Goal: Task Accomplishment & Management: Use online tool/utility

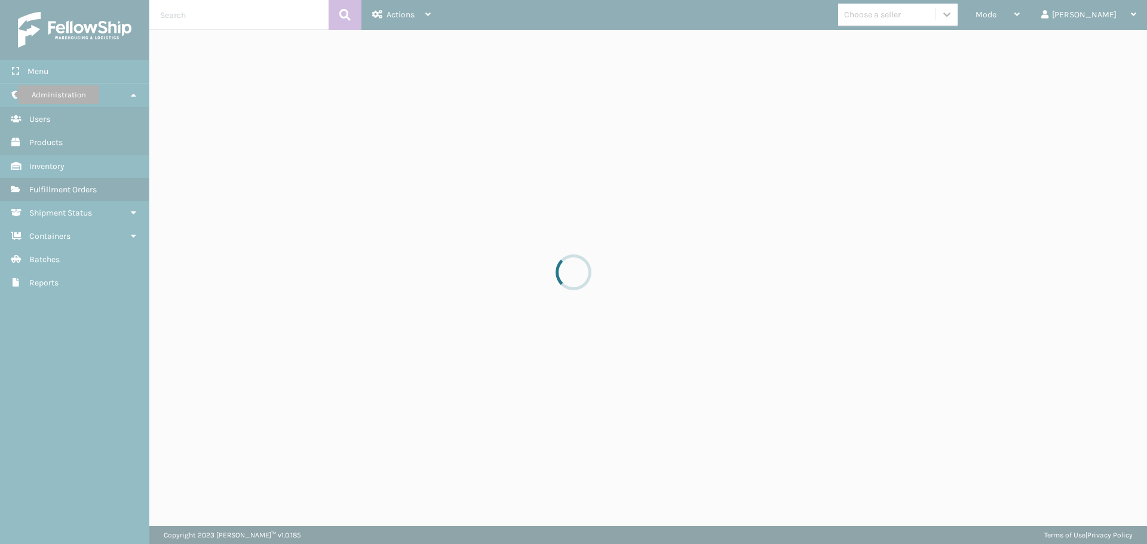
click at [1031, 16] on div at bounding box center [573, 272] width 1147 height 544
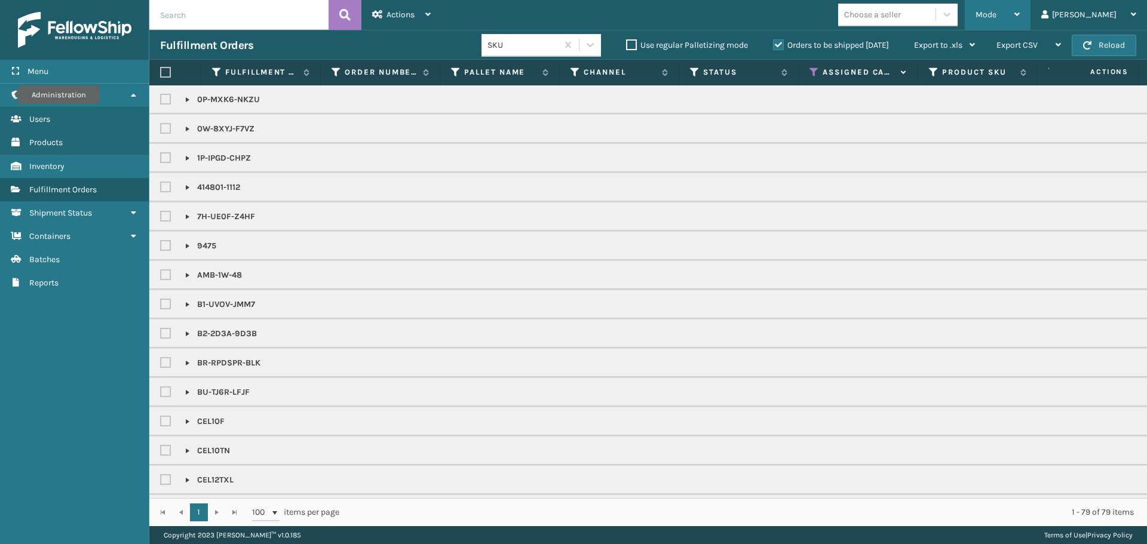
click at [997, 11] on span "Mode" at bounding box center [986, 15] width 21 height 10
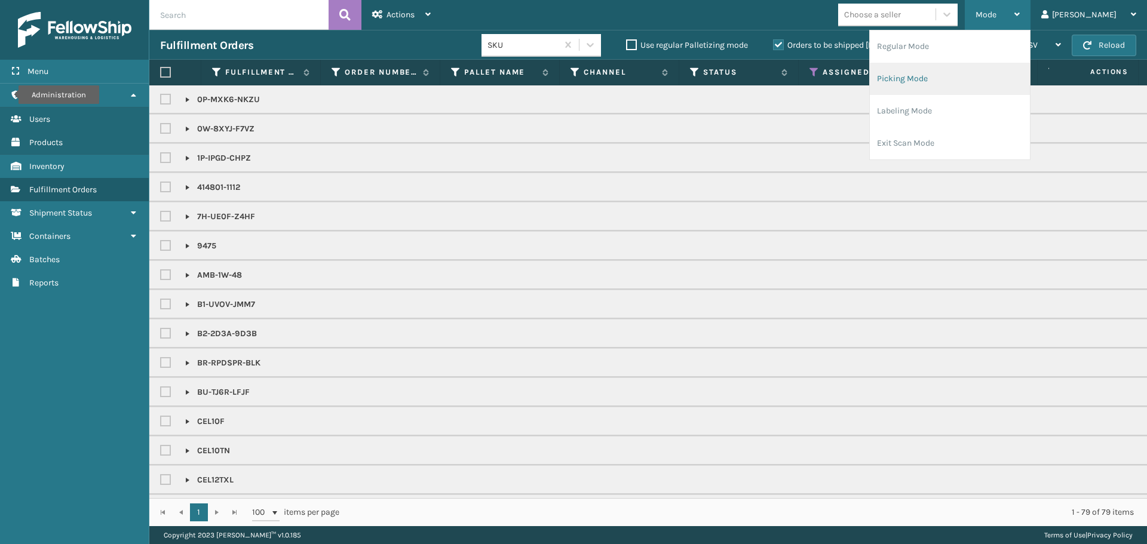
click at [976, 79] on li "Picking Mode" at bounding box center [950, 79] width 160 height 32
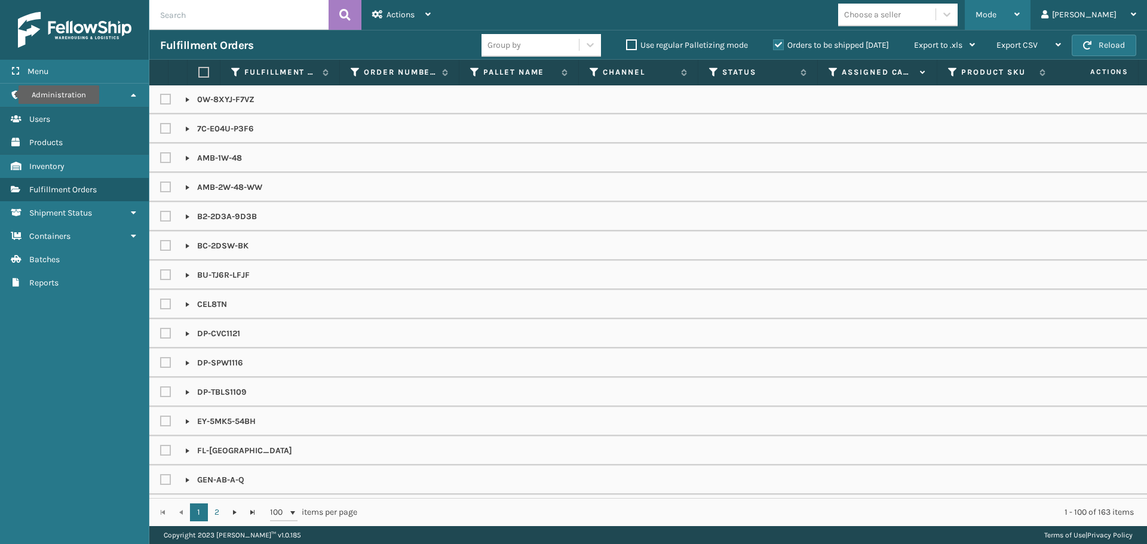
click at [997, 10] on span "Mode" at bounding box center [986, 15] width 21 height 10
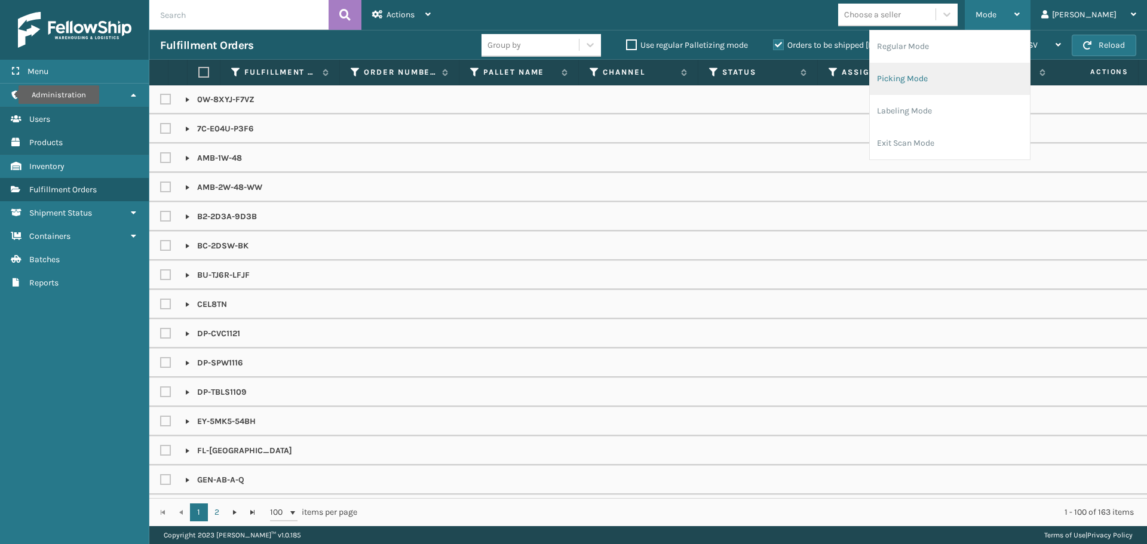
click at [955, 84] on li "Picking Mode" at bounding box center [950, 79] width 160 height 32
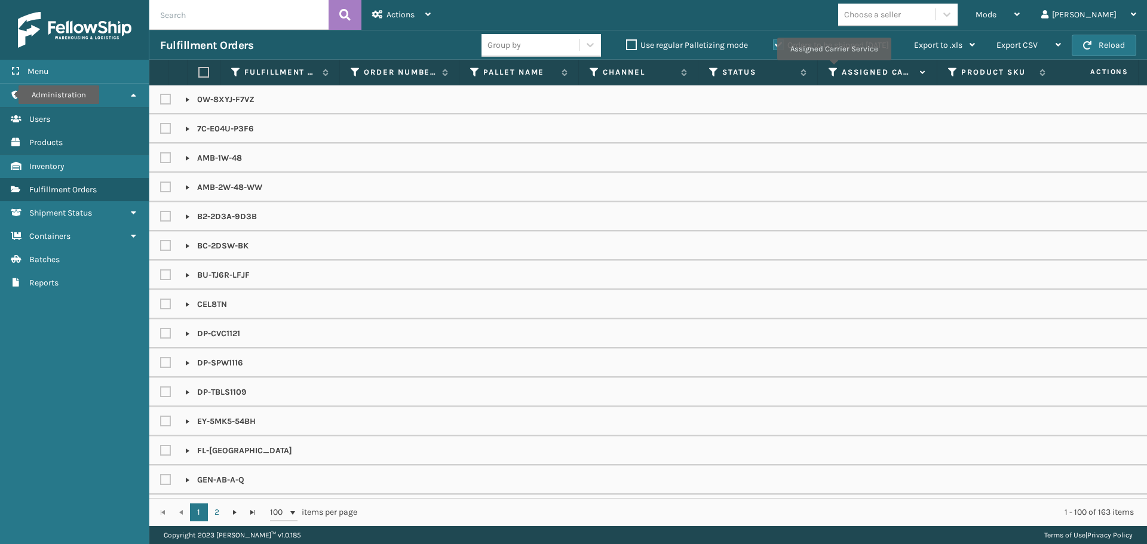
click at [834, 69] on icon at bounding box center [834, 72] width 10 height 11
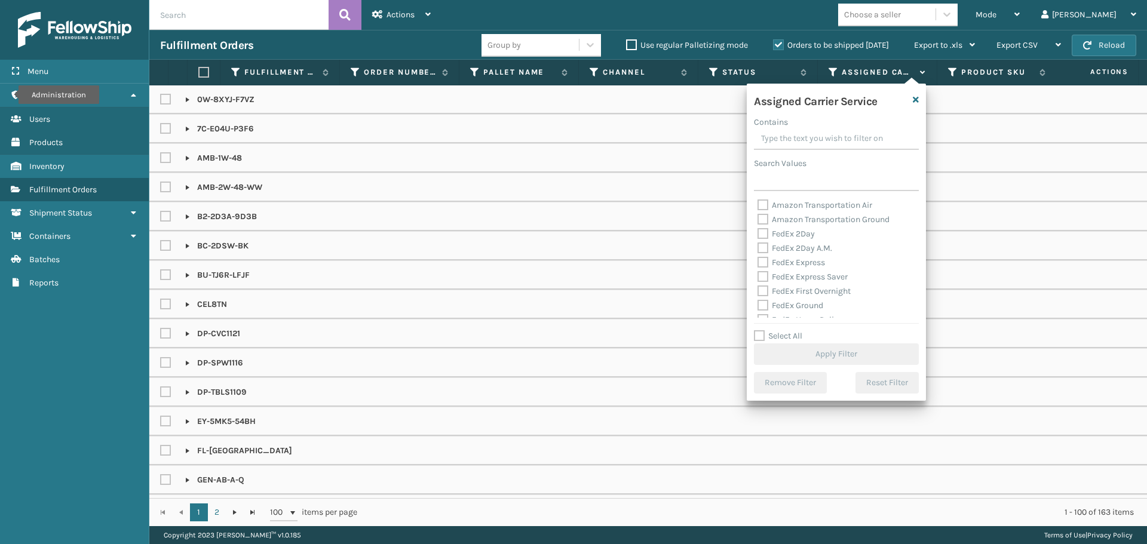
click at [772, 234] on label "FedEx 2Day" at bounding box center [786, 234] width 57 height 10
click at [758, 234] on input "FedEx 2Day" at bounding box center [758, 231] width 1 height 8
checkbox input "true"
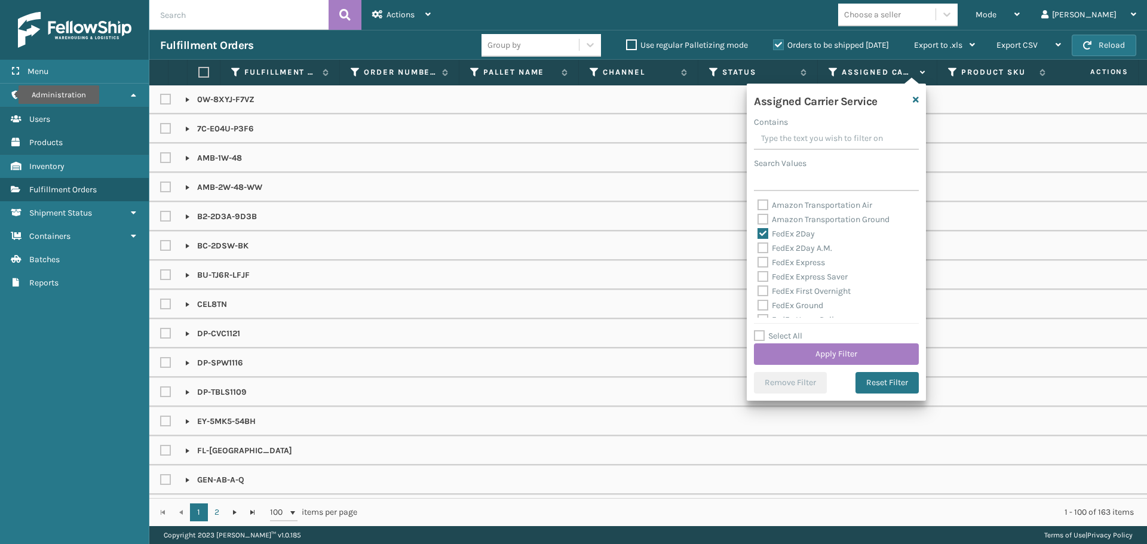
click at [777, 247] on label "FedEx 2Day A.M." at bounding box center [795, 248] width 75 height 10
click at [758, 247] on input "FedEx 2Day A.M." at bounding box center [758, 245] width 1 height 8
checkbox input "true"
click at [788, 261] on label "FedEx Express" at bounding box center [792, 263] width 68 height 10
click at [758, 261] on input "FedEx Express" at bounding box center [758, 260] width 1 height 8
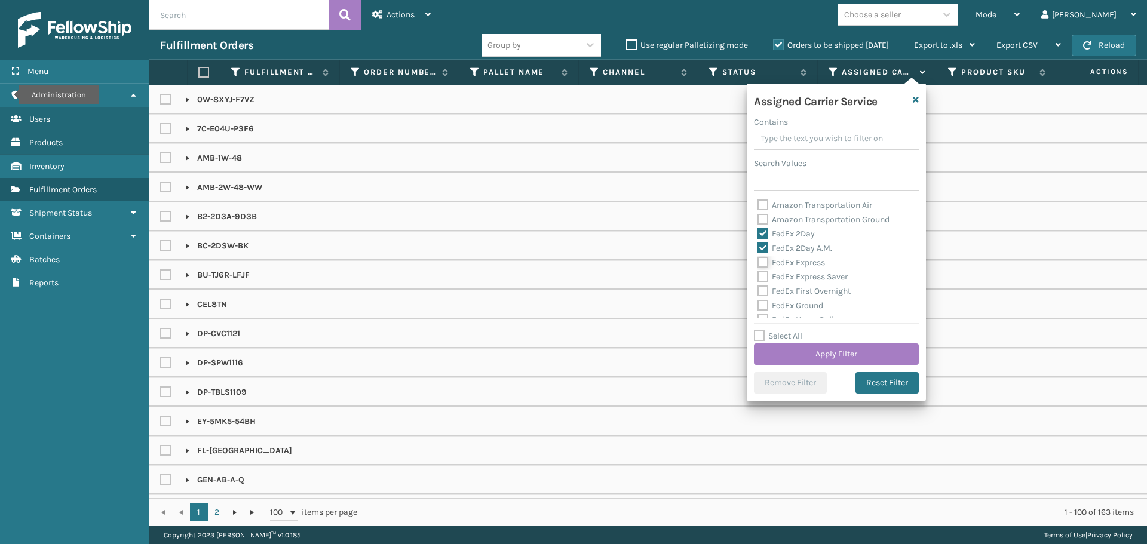
checkbox input "true"
click at [790, 278] on label "FedEx Express Saver" at bounding box center [803, 277] width 90 height 10
click at [758, 278] on input "FedEx Express Saver" at bounding box center [758, 274] width 1 height 8
checkbox input "true"
click at [794, 292] on label "FedEx First Overnight" at bounding box center [804, 291] width 93 height 10
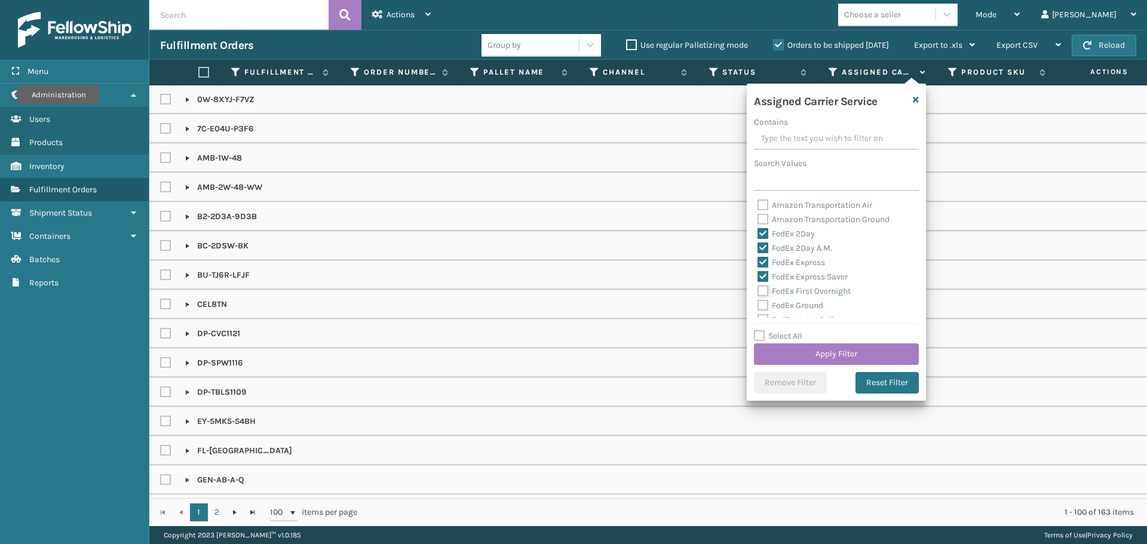
click at [758, 292] on input "FedEx First Overnight" at bounding box center [758, 288] width 1 height 8
checkbox input "true"
click at [797, 305] on label "FedEx Ground" at bounding box center [791, 306] width 66 height 10
click at [758, 305] on input "FedEx Ground" at bounding box center [758, 303] width 1 height 8
checkbox input "true"
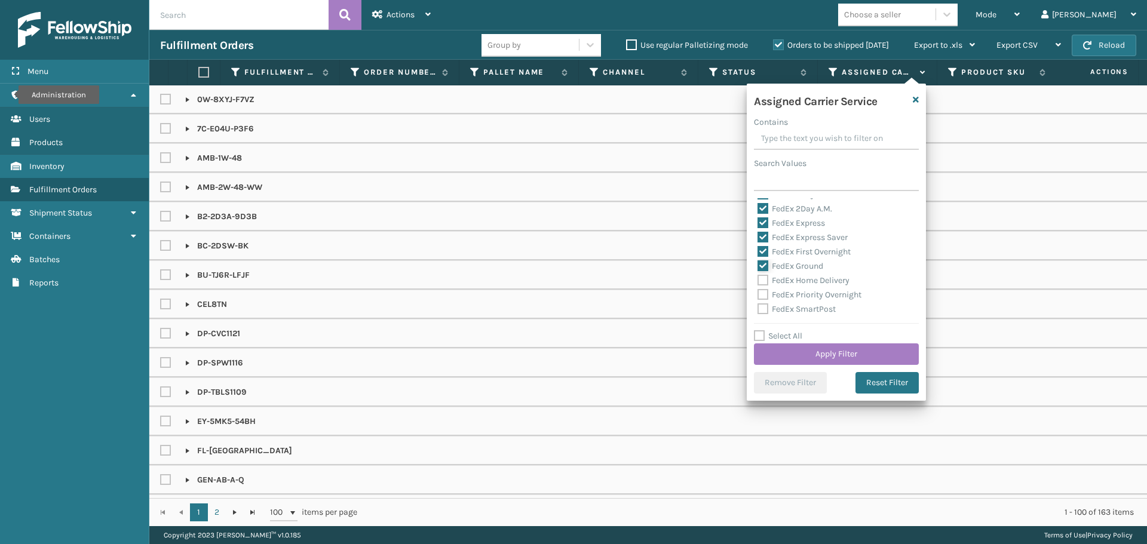
scroll to position [60, 0]
click at [776, 259] on label "FedEx Home Delivery" at bounding box center [804, 260] width 92 height 10
click at [758, 259] on input "FedEx Home Delivery" at bounding box center [758, 257] width 1 height 8
checkbox input "true"
drag, startPoint x: 780, startPoint y: 270, endPoint x: 783, endPoint y: 281, distance: 11.7
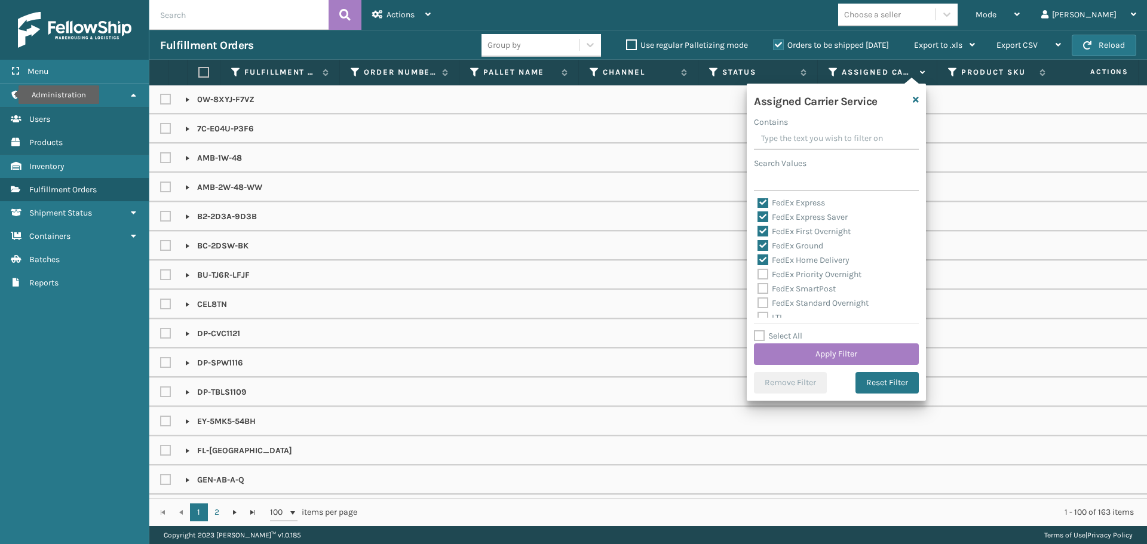
click at [780, 270] on label "FedEx Priority Overnight" at bounding box center [810, 275] width 104 height 10
click at [758, 270] on input "FedEx Priority Overnight" at bounding box center [758, 272] width 1 height 8
checkbox input "true"
click at [783, 287] on label "FedEx SmartPost" at bounding box center [797, 289] width 78 height 10
click at [758, 287] on input "FedEx SmartPost" at bounding box center [758, 286] width 1 height 8
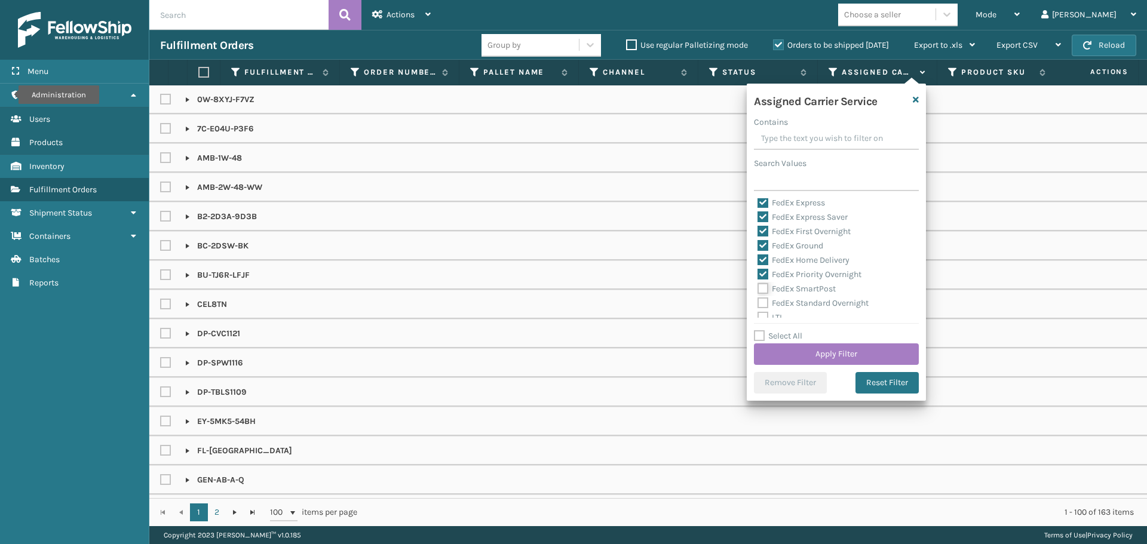
checkbox input "true"
click at [791, 302] on label "FedEx Standard Overnight" at bounding box center [813, 303] width 111 height 10
click at [758, 302] on input "FedEx Standard Overnight" at bounding box center [758, 300] width 1 height 8
checkbox input "true"
click at [838, 348] on button "Apply Filter" at bounding box center [836, 355] width 165 height 22
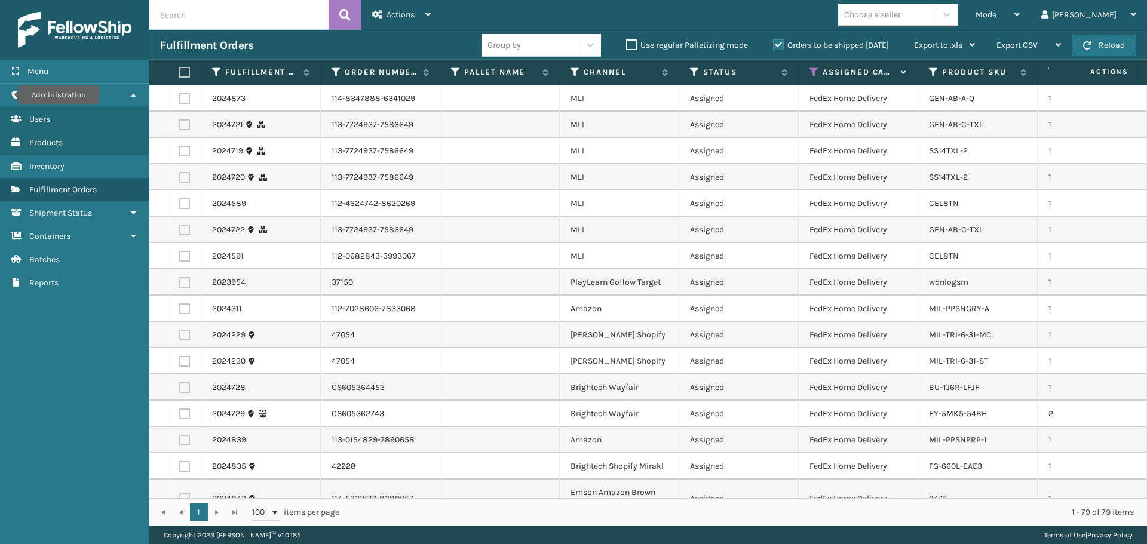
click at [974, 30] on div "Fulfillment Orders Group by Use regular Palletizing mode Orders to be shipped […" at bounding box center [648, 45] width 998 height 30
click at [901, 11] on div "Choose a seller" at bounding box center [872, 14] width 57 height 13
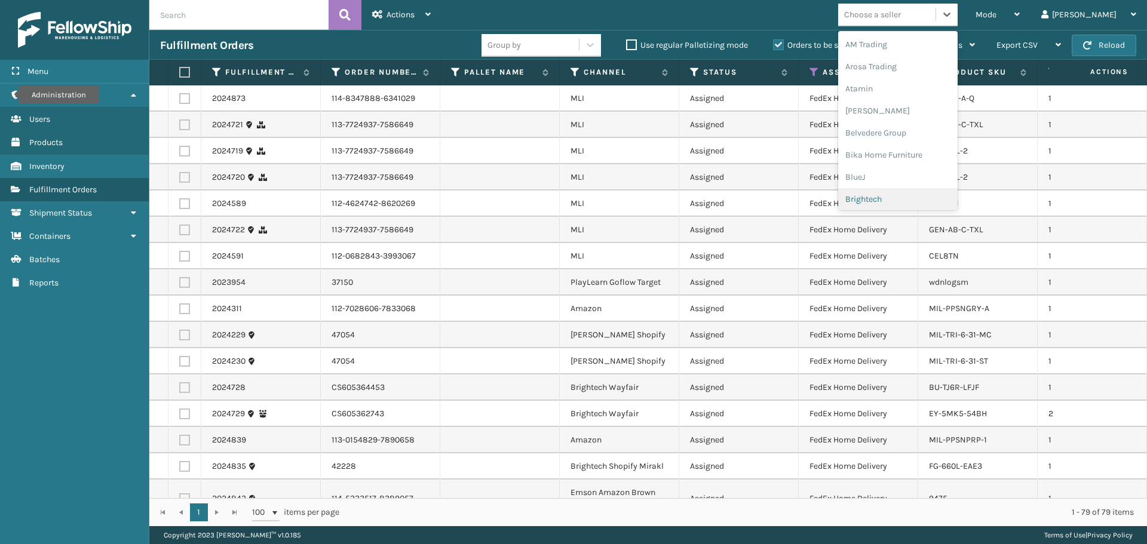
click at [929, 199] on div "Brightech" at bounding box center [898, 199] width 120 height 22
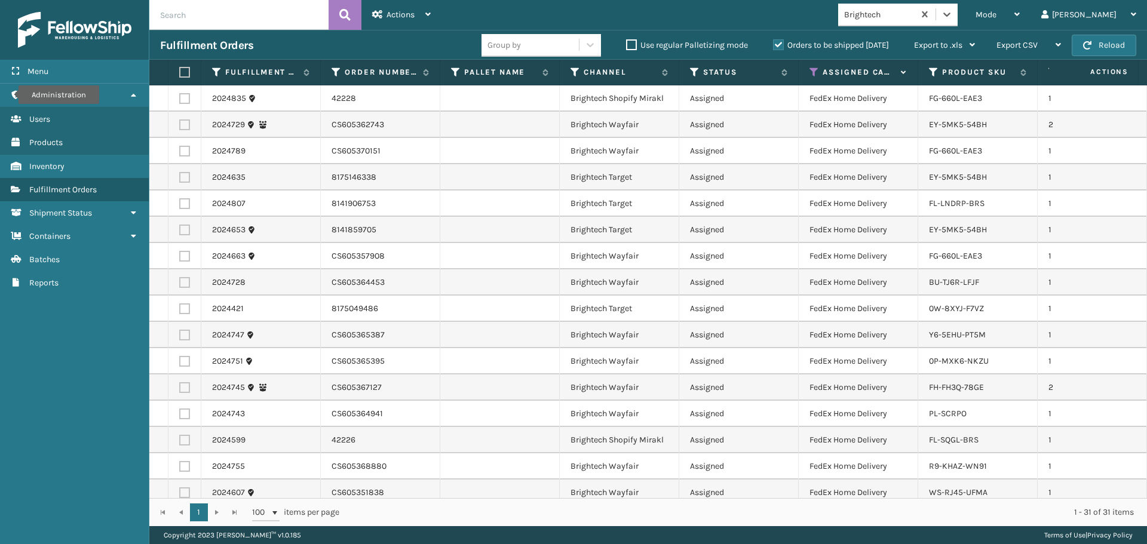
drag, startPoint x: 182, startPoint y: 72, endPoint x: 228, endPoint y: 60, distance: 47.4
click at [182, 72] on label at bounding box center [182, 72] width 7 height 11
click at [180, 72] on input "checkbox" at bounding box center [179, 73] width 1 height 8
checkbox input "true"
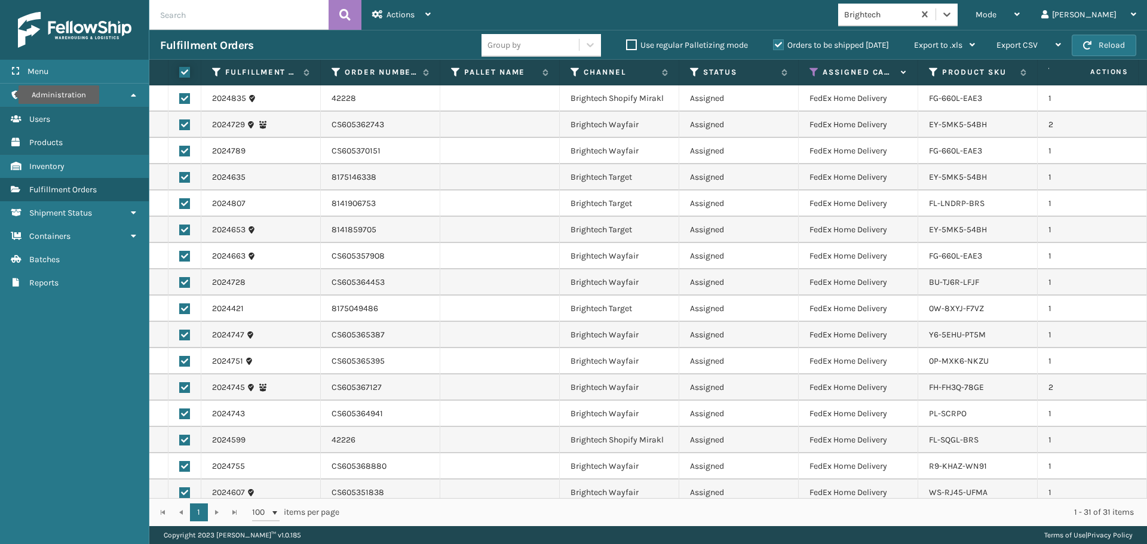
checkbox input "true"
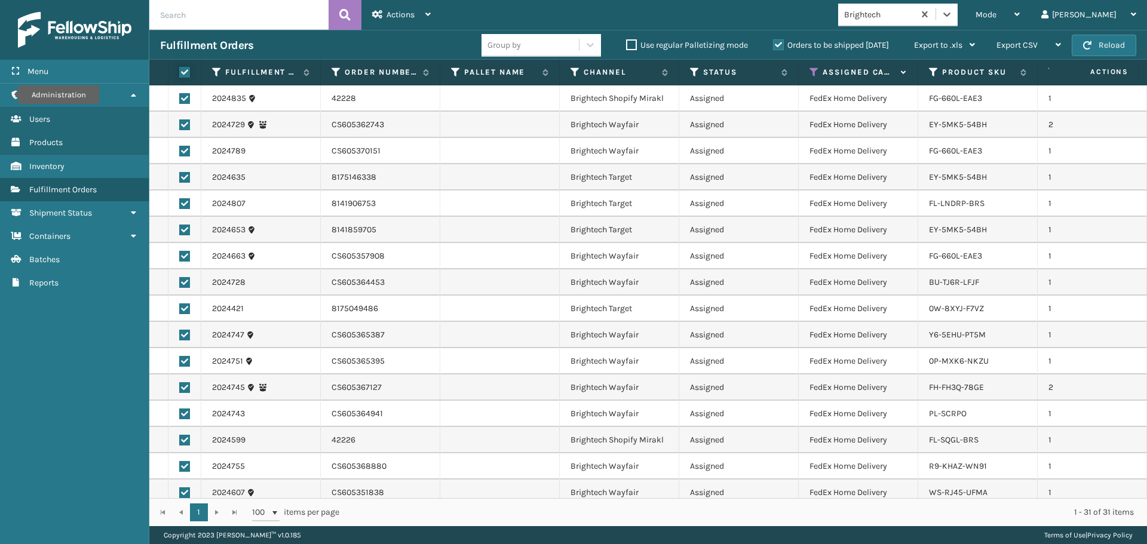
checkbox input "true"
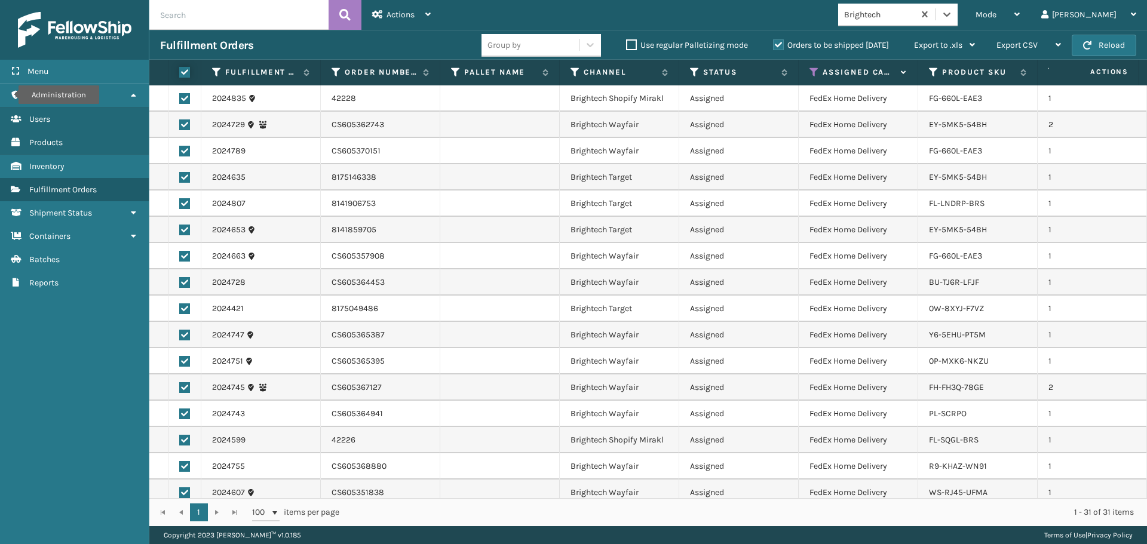
checkbox input "true"
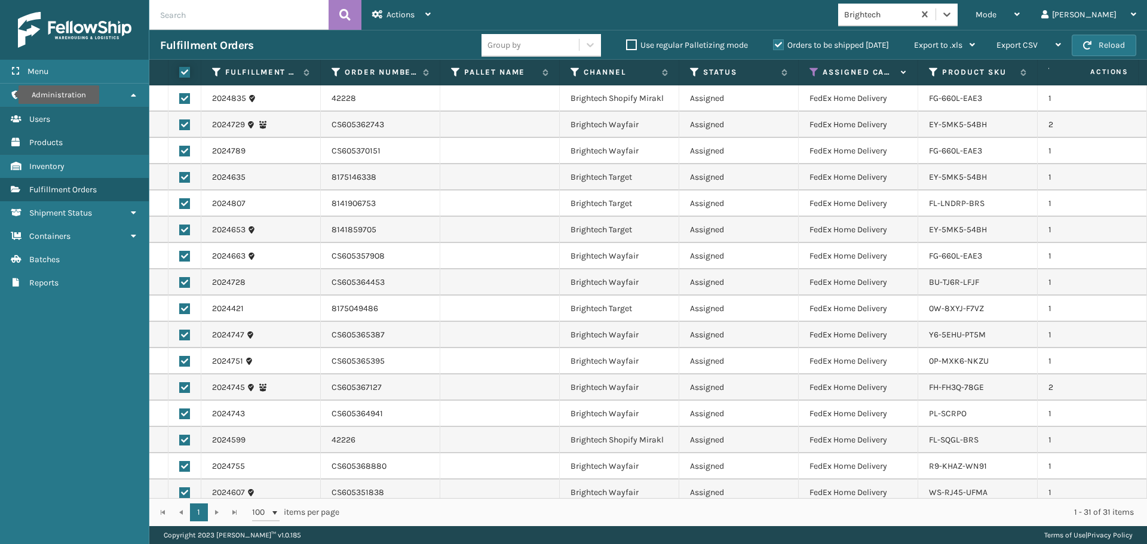
checkbox input "true"
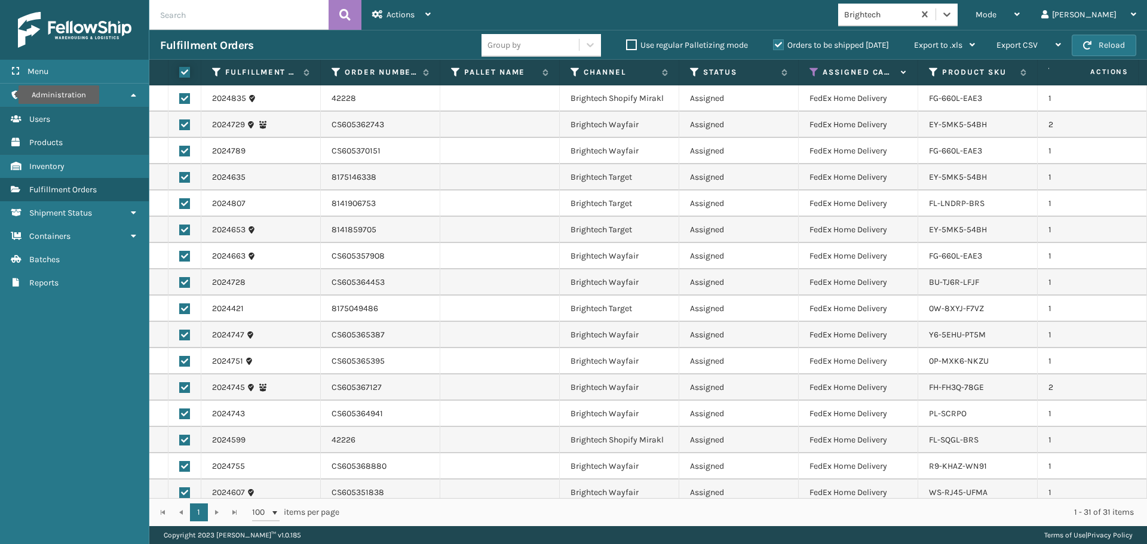
checkbox input "true"
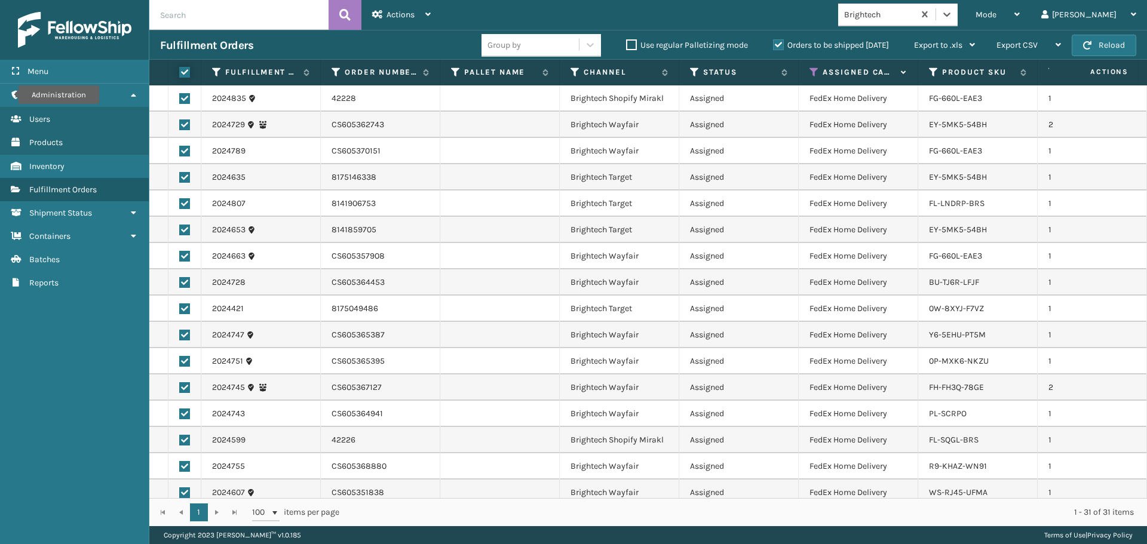
checkbox input "true"
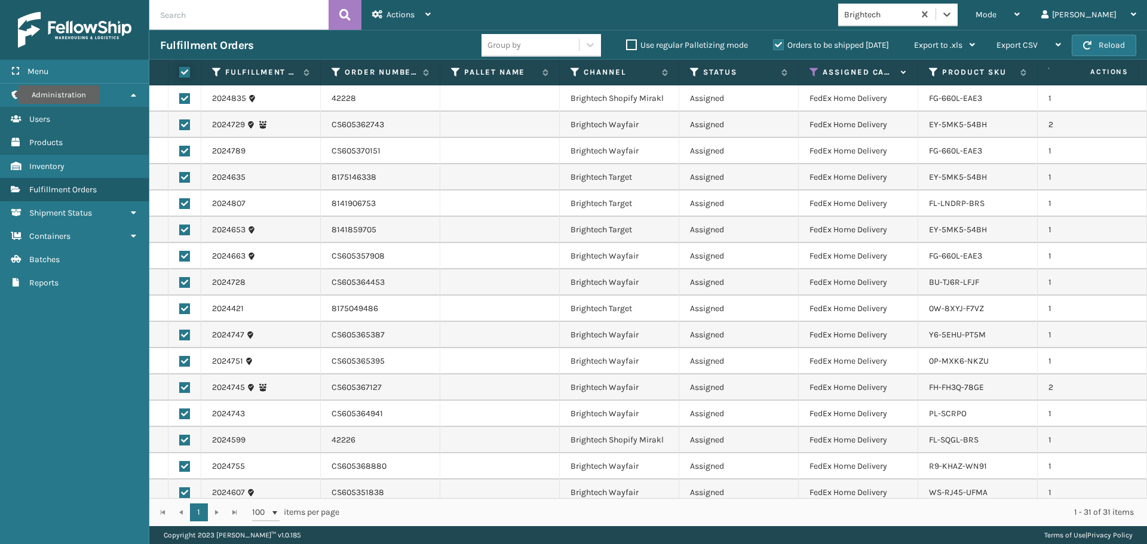
checkbox input "true"
click at [408, 14] on span "Actions" at bounding box center [401, 15] width 28 height 10
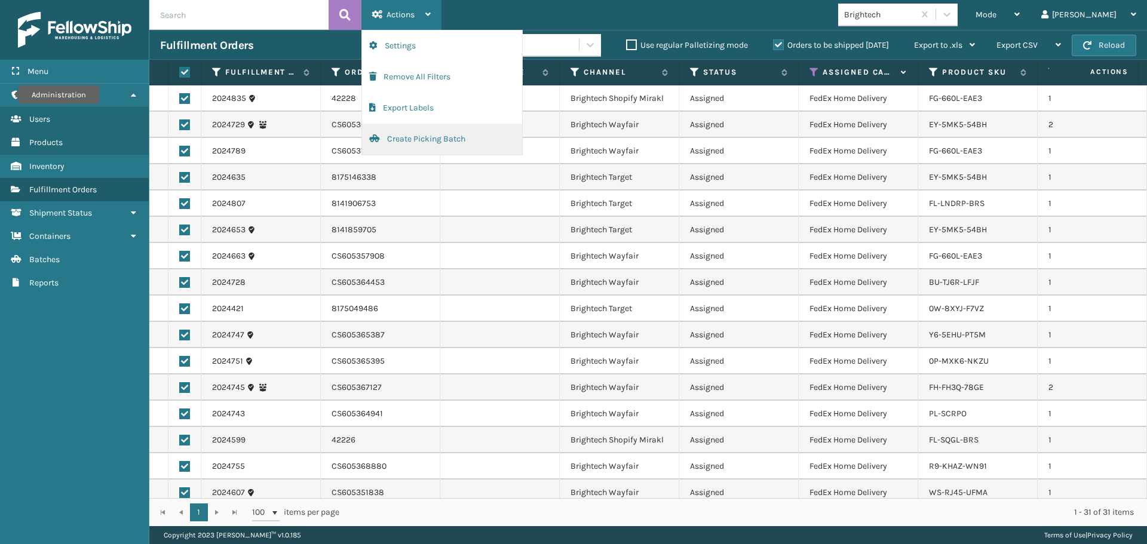
click at [436, 140] on button "Create Picking Batch" at bounding box center [442, 139] width 160 height 31
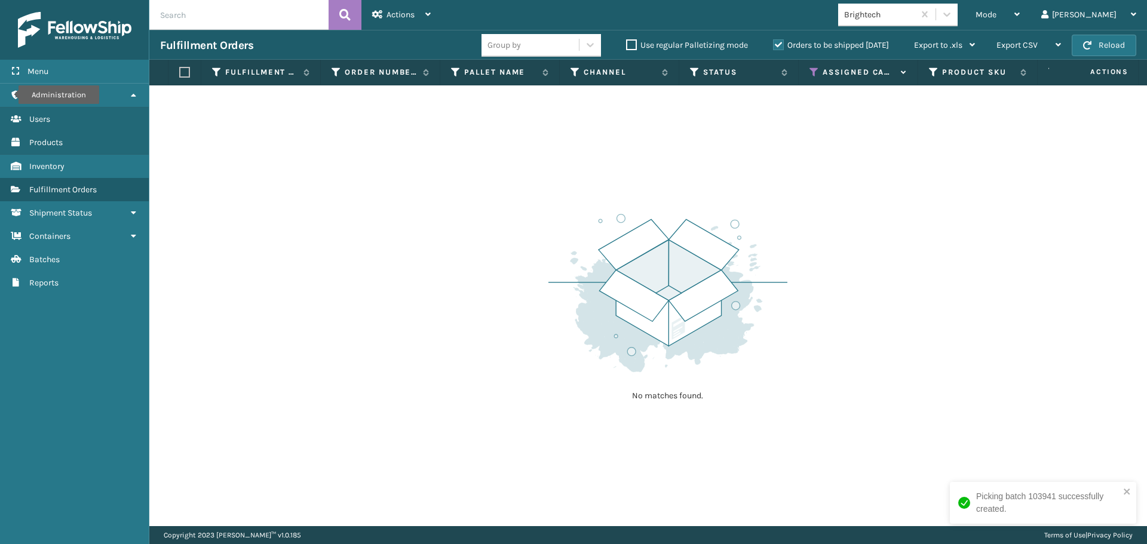
click at [916, 17] on div "Brightech" at bounding box center [879, 14] width 71 height 13
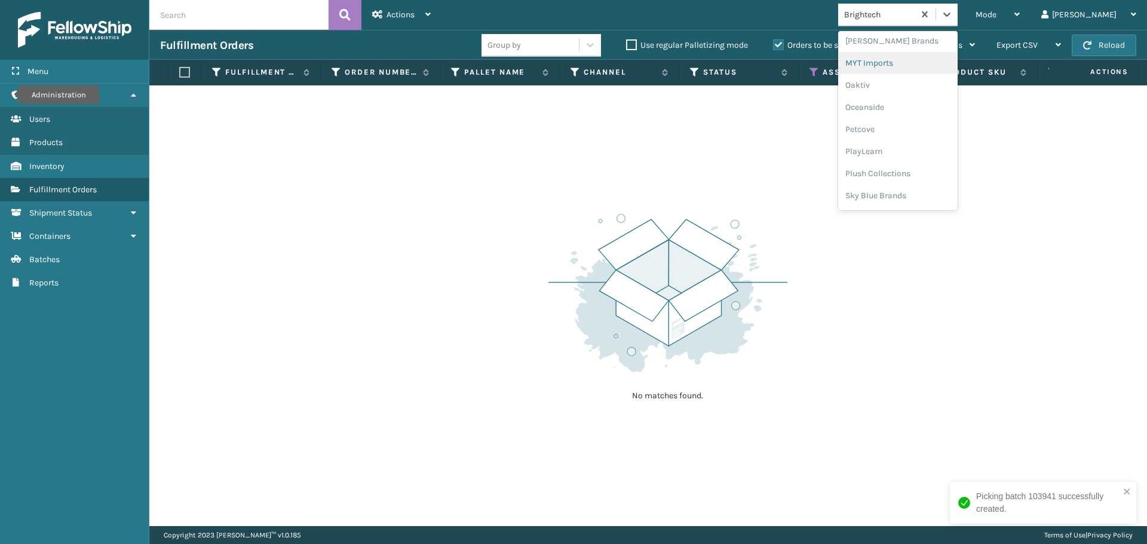
scroll to position [577, 0]
click at [911, 178] on div "SleepGeekz" at bounding box center [898, 175] width 120 height 22
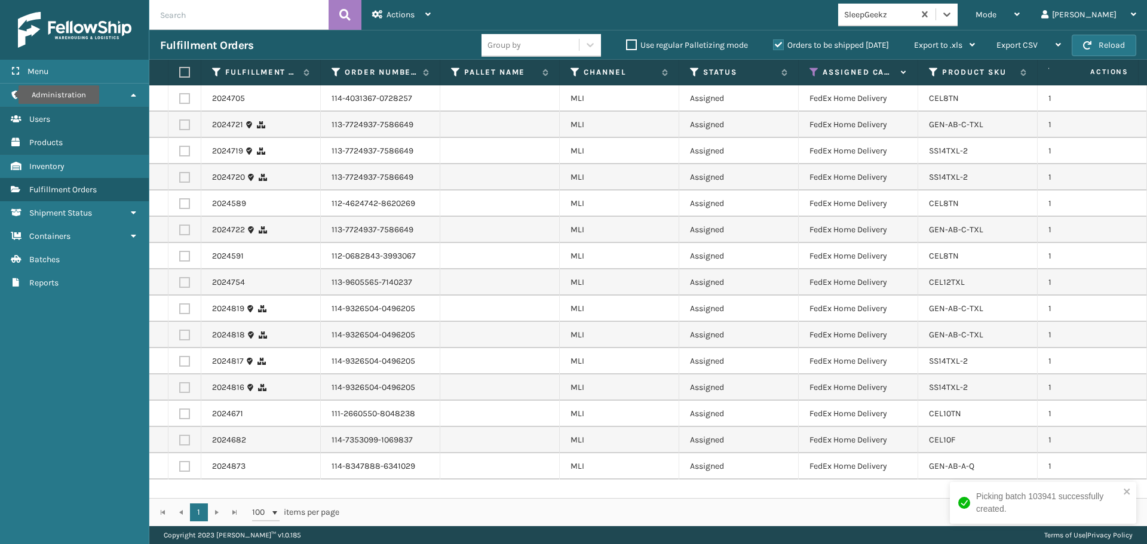
drag, startPoint x: 184, startPoint y: 71, endPoint x: 195, endPoint y: 70, distance: 10.8
click at [185, 71] on label at bounding box center [182, 72] width 7 height 11
click at [180, 71] on input "checkbox" at bounding box center [179, 73] width 1 height 8
checkbox input "true"
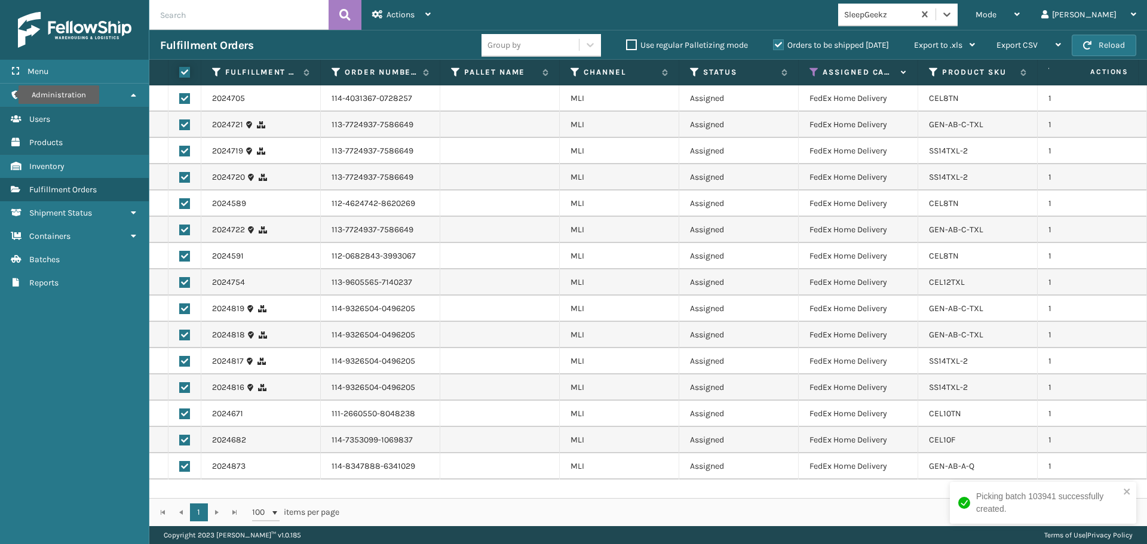
checkbox input "true"
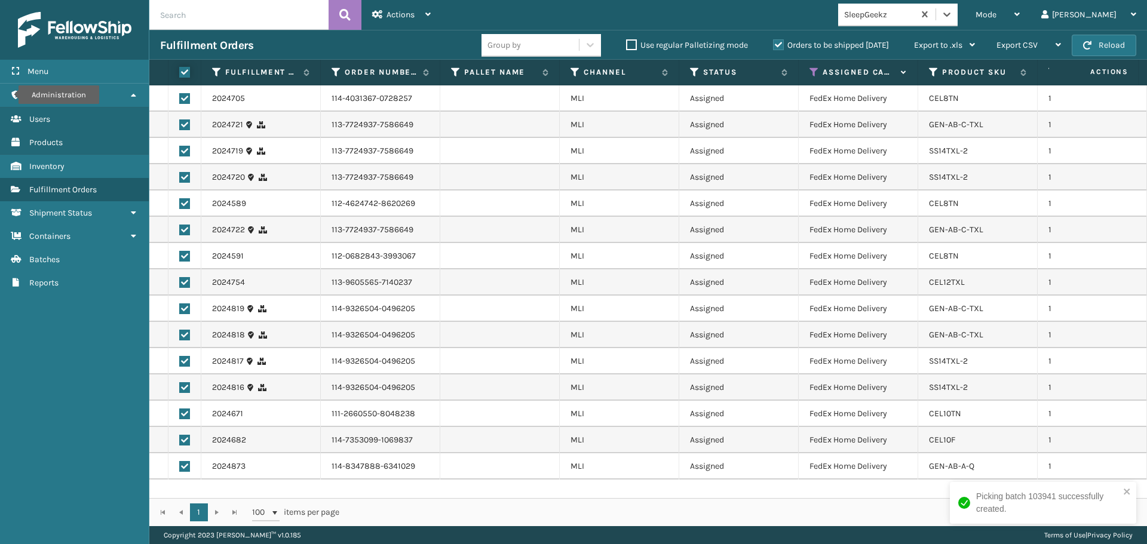
checkbox input "true"
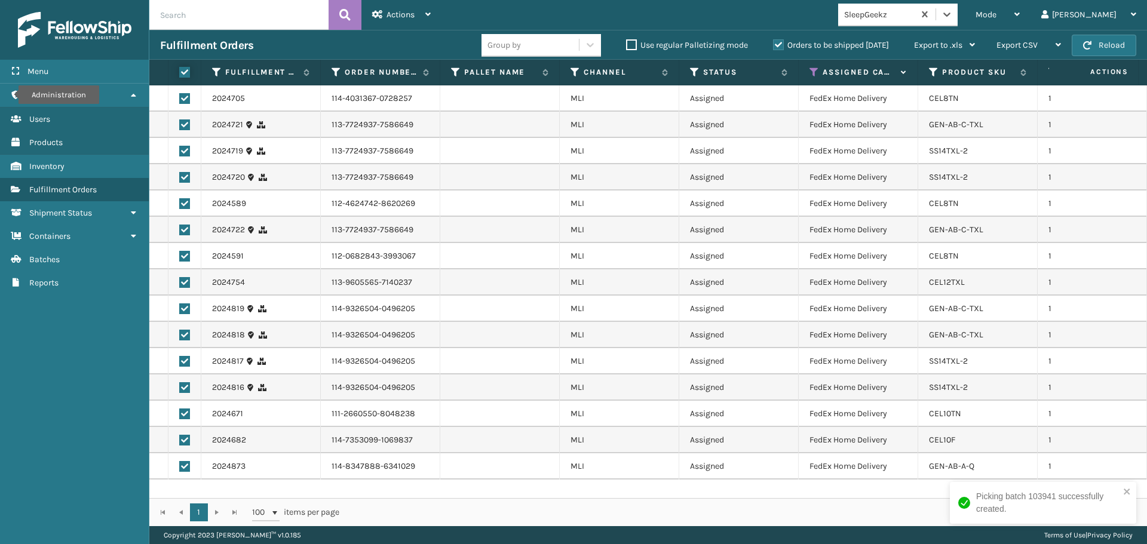
checkbox input "true"
click at [381, 21] on div "Actions" at bounding box center [401, 15] width 59 height 30
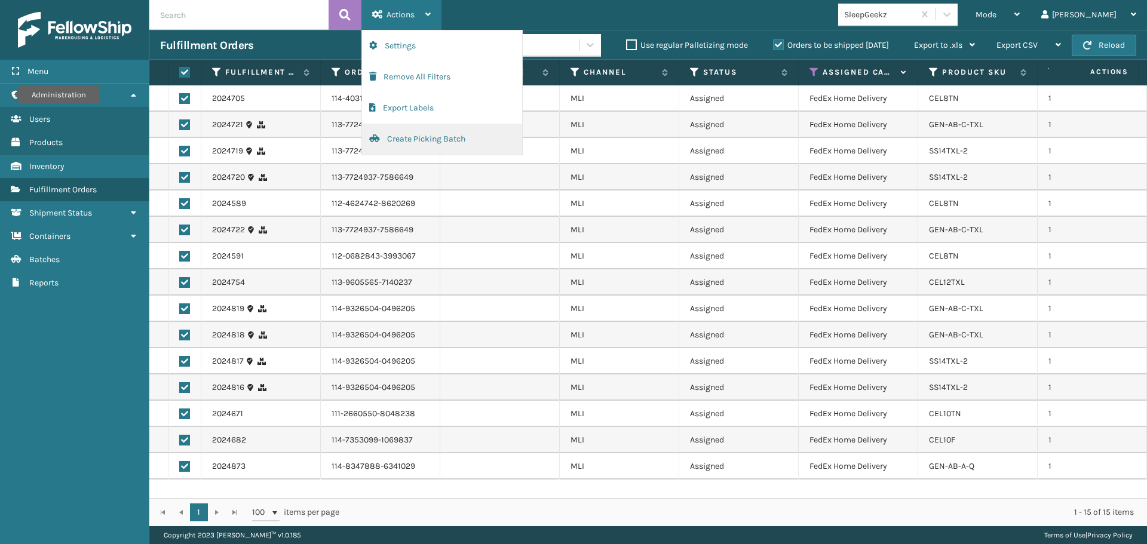
click at [398, 148] on button "Create Picking Batch" at bounding box center [442, 139] width 160 height 31
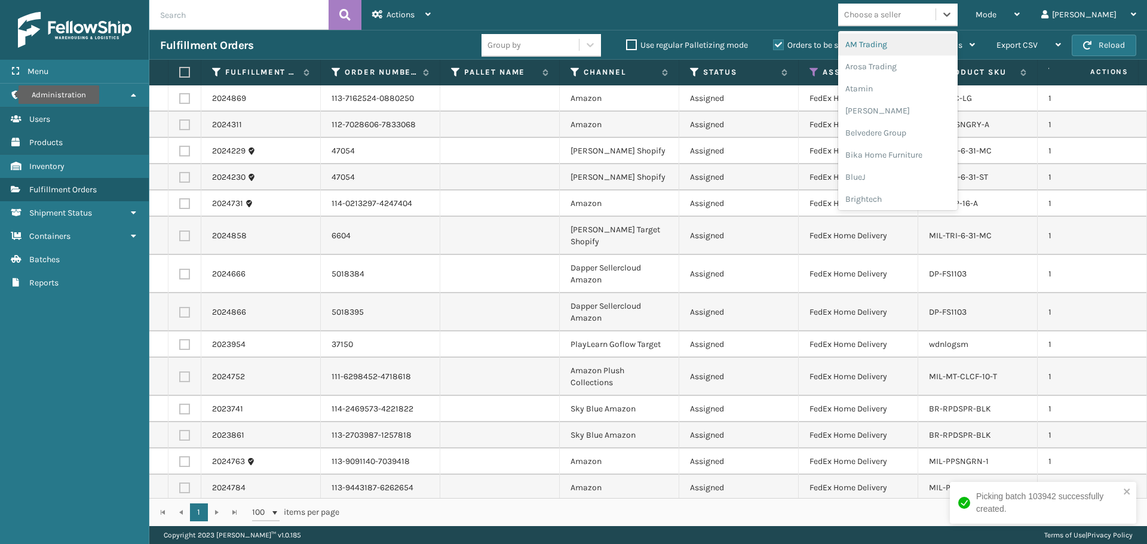
click at [936, 14] on div "Choose a seller" at bounding box center [886, 15] width 97 height 20
click at [919, 60] on div "[PERSON_NAME] Brands" at bounding box center [898, 58] width 120 height 22
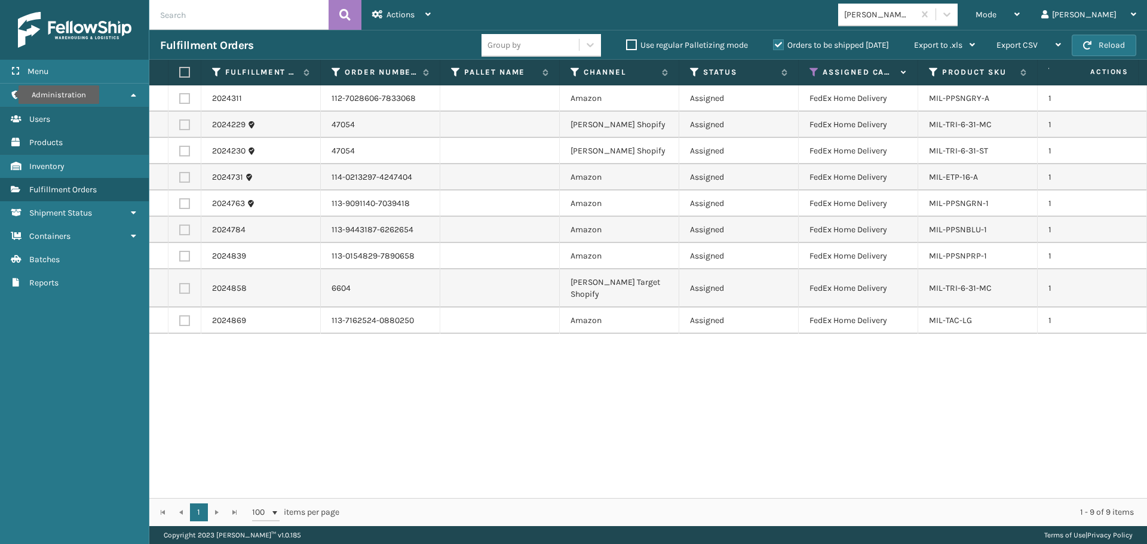
click at [186, 76] on label at bounding box center [182, 72] width 7 height 11
click at [180, 76] on input "checkbox" at bounding box center [179, 73] width 1 height 8
checkbox input "true"
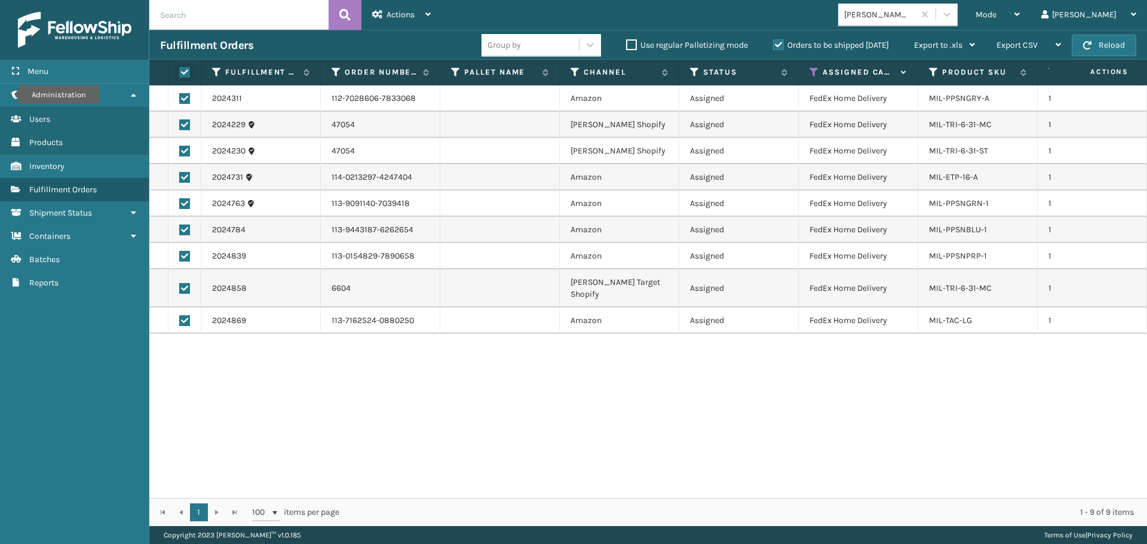
checkbox input "true"
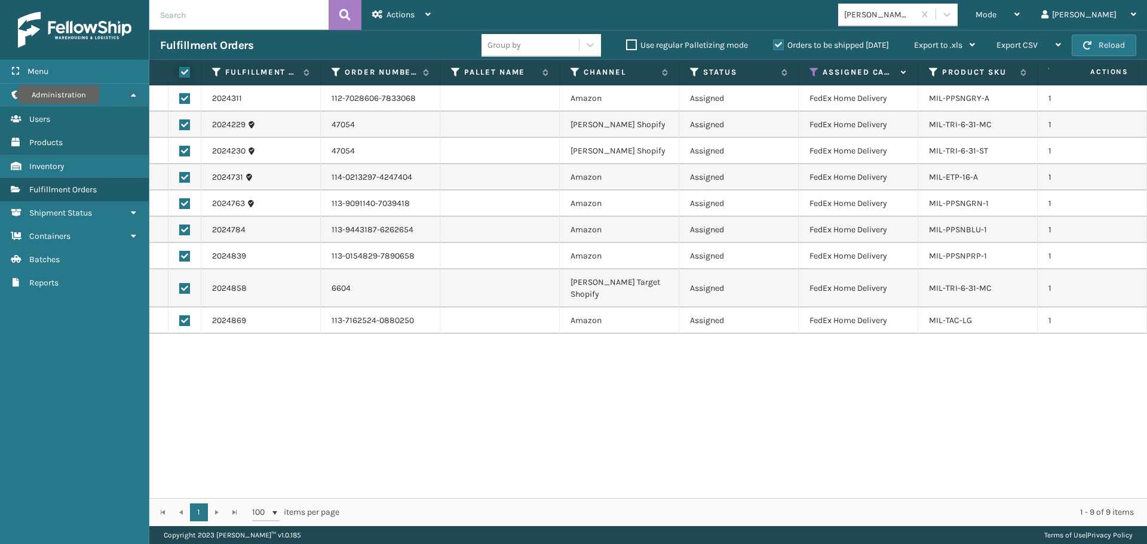
checkbox input "true"
click at [400, 13] on span "Actions" at bounding box center [401, 15] width 28 height 10
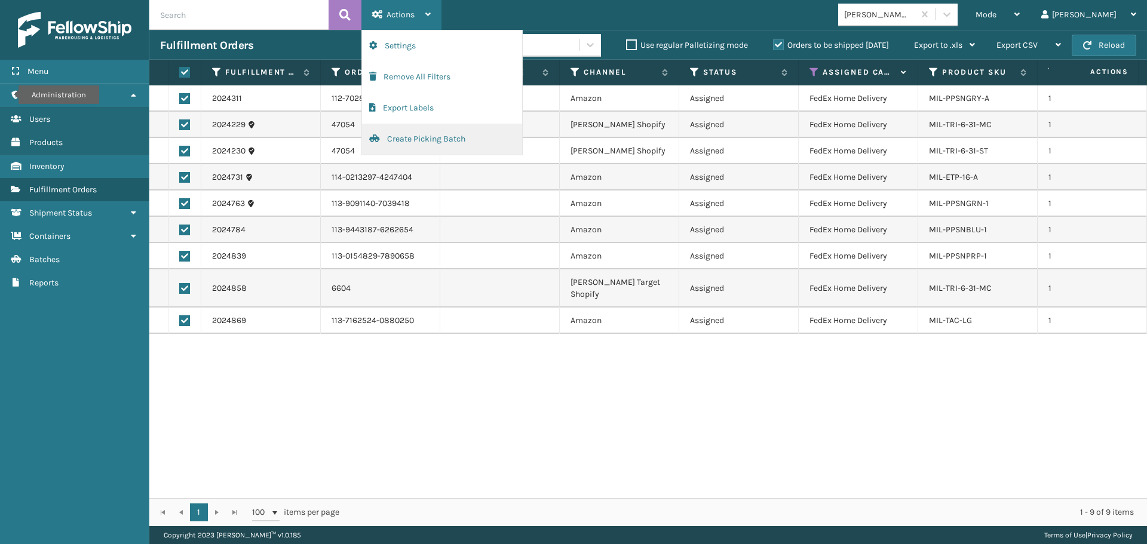
click at [413, 142] on button "Create Picking Batch" at bounding box center [442, 139] width 160 height 31
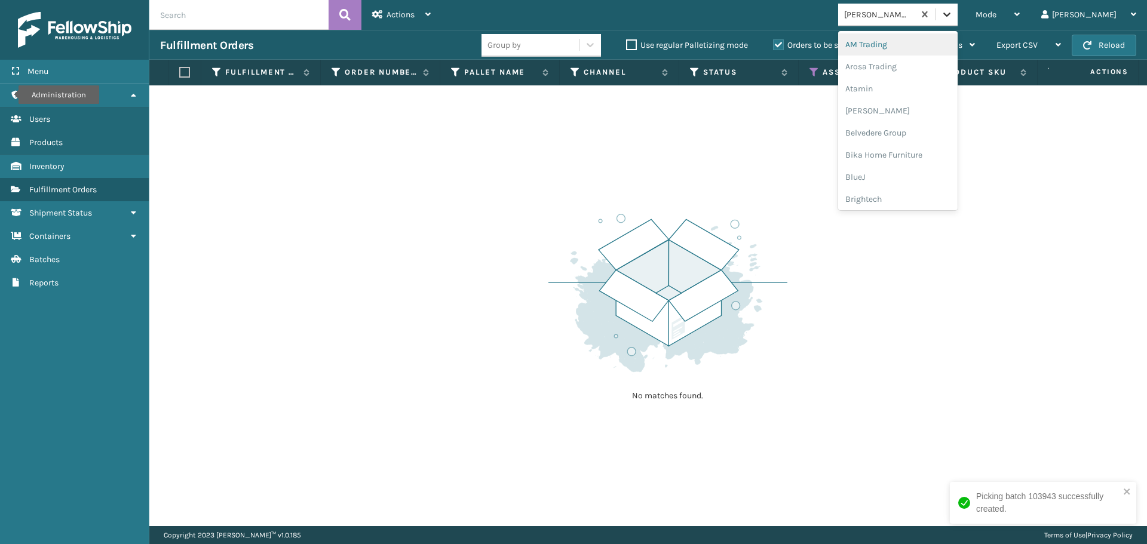
click at [958, 23] on div at bounding box center [947, 15] width 22 height 22
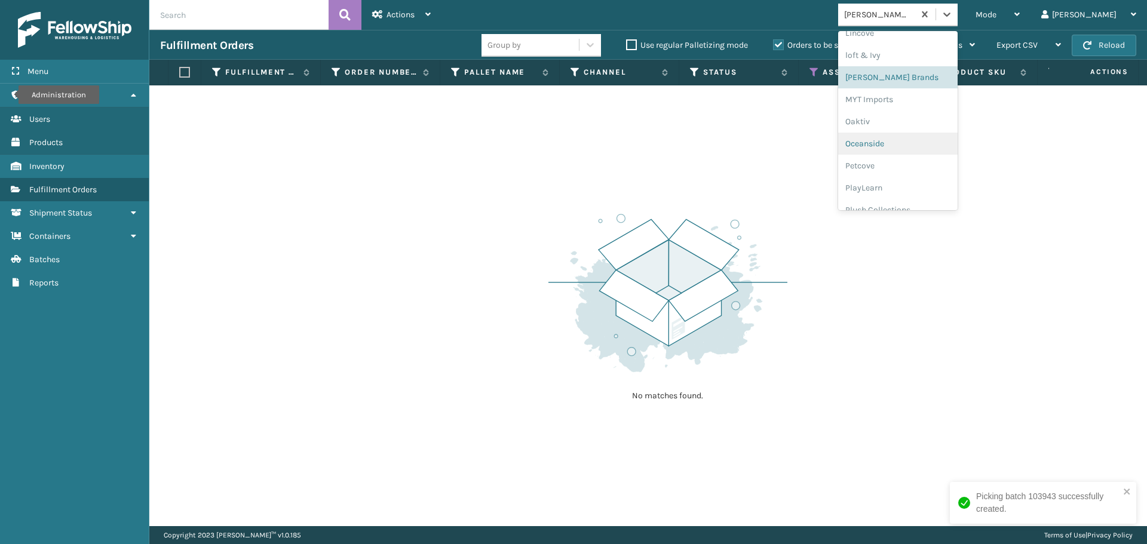
scroll to position [558, 0]
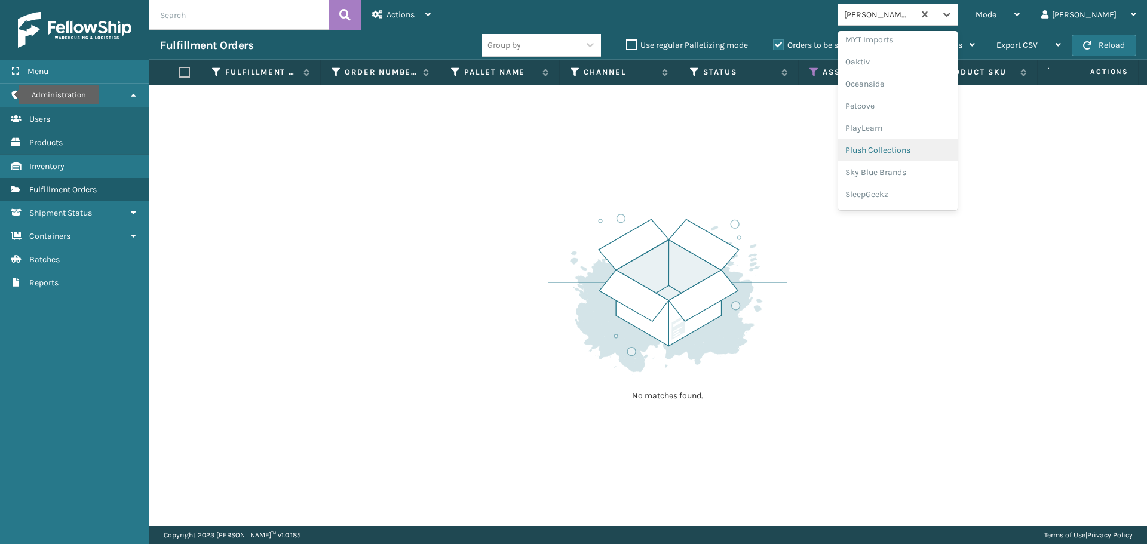
click at [920, 152] on div "Plush Collections" at bounding box center [898, 150] width 120 height 22
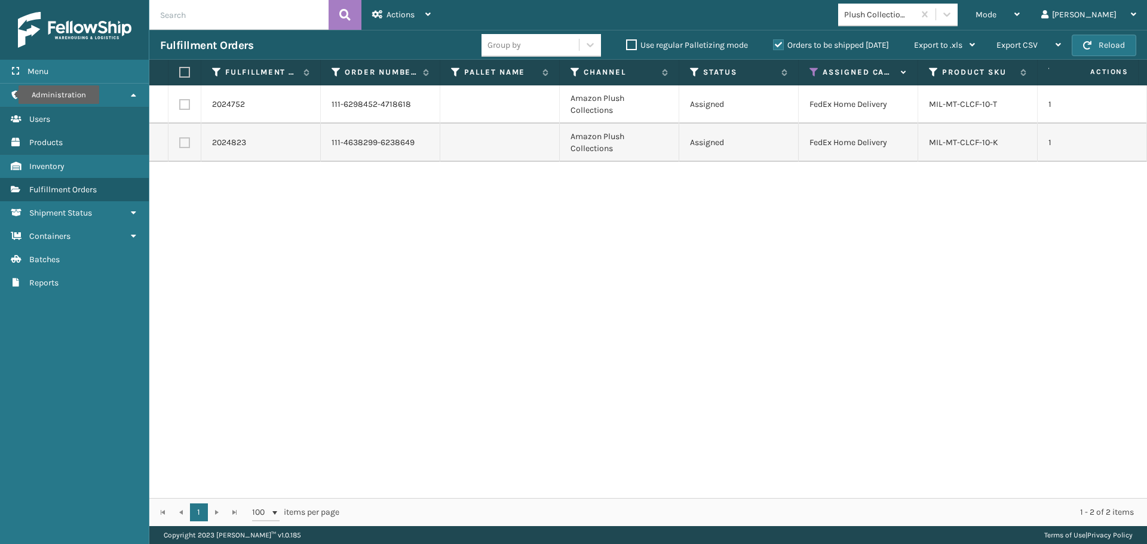
click at [182, 69] on label at bounding box center [182, 72] width 7 height 11
click at [180, 69] on input "checkbox" at bounding box center [179, 73] width 1 height 8
checkbox input "true"
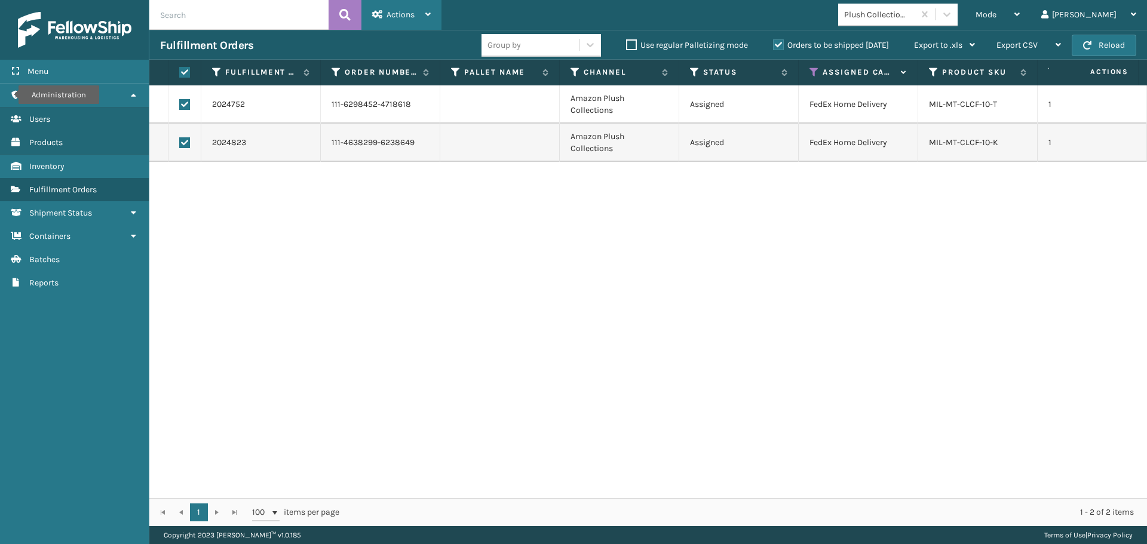
click at [403, 13] on span "Actions" at bounding box center [401, 15] width 28 height 10
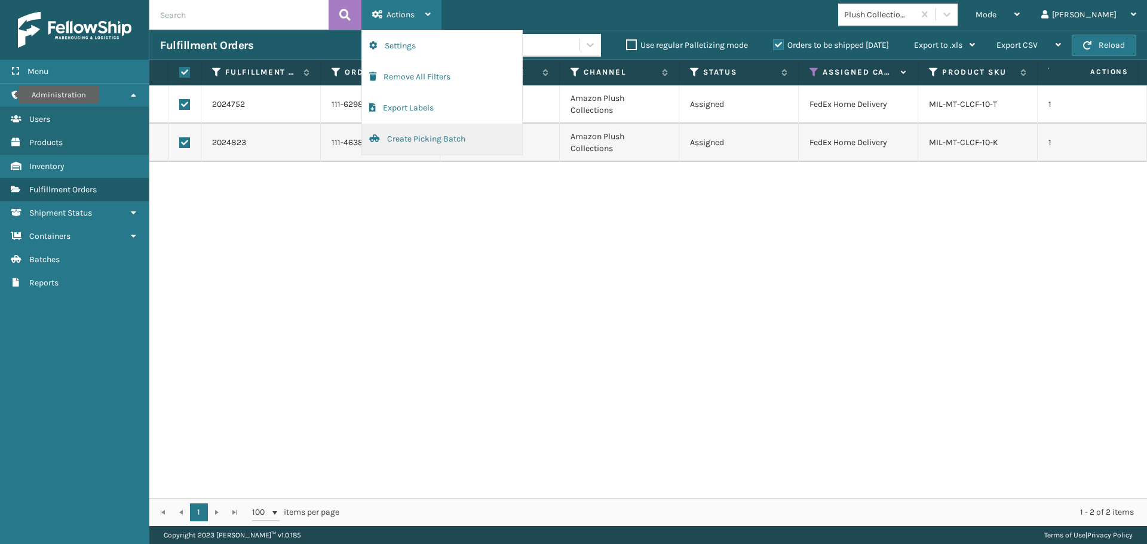
click at [407, 140] on button "Create Picking Batch" at bounding box center [442, 139] width 160 height 31
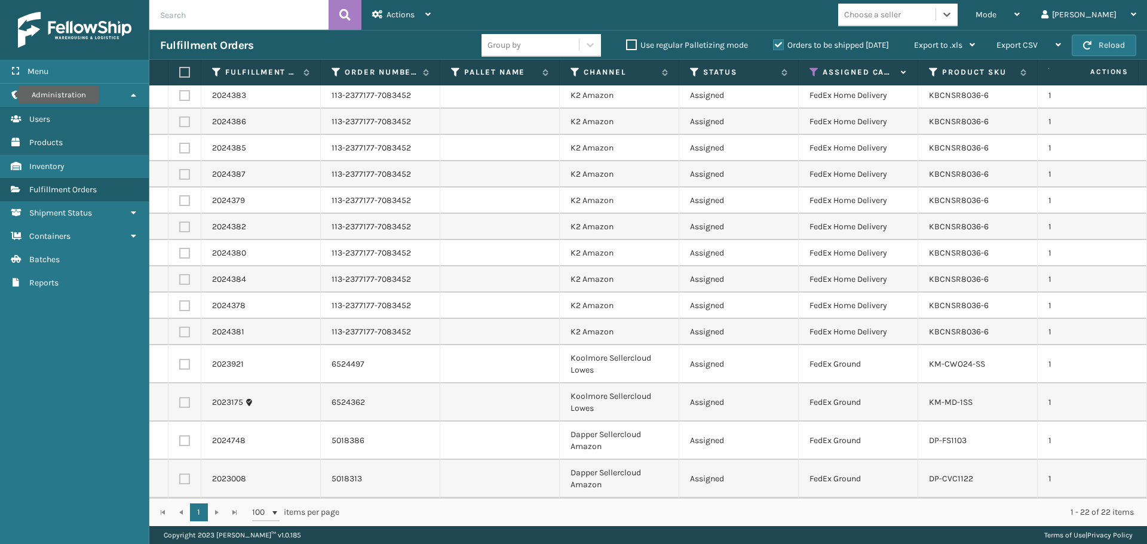
scroll to position [0, 0]
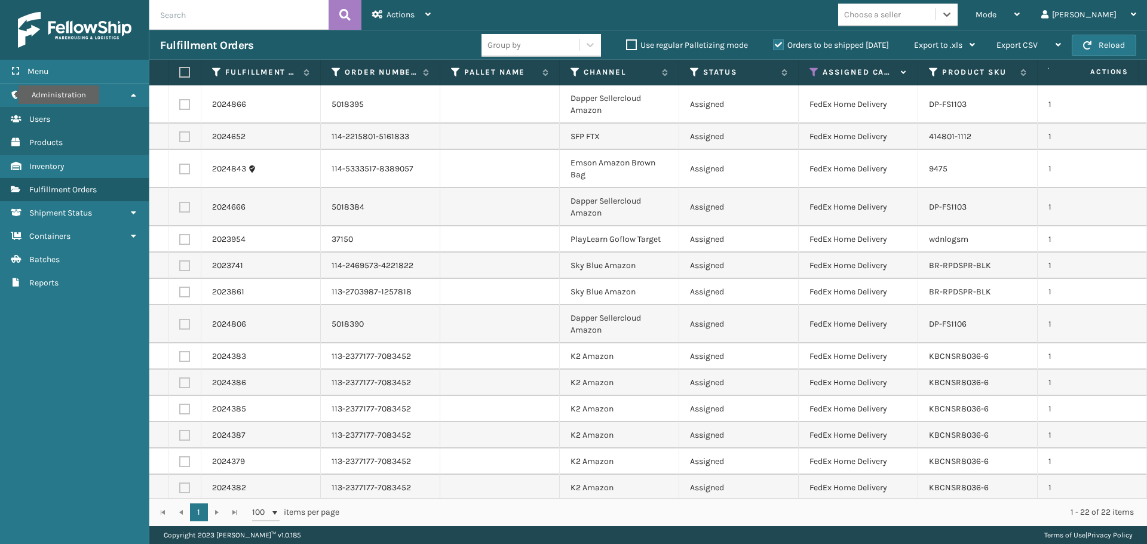
click at [901, 10] on div "Choose a seller" at bounding box center [872, 14] width 57 height 13
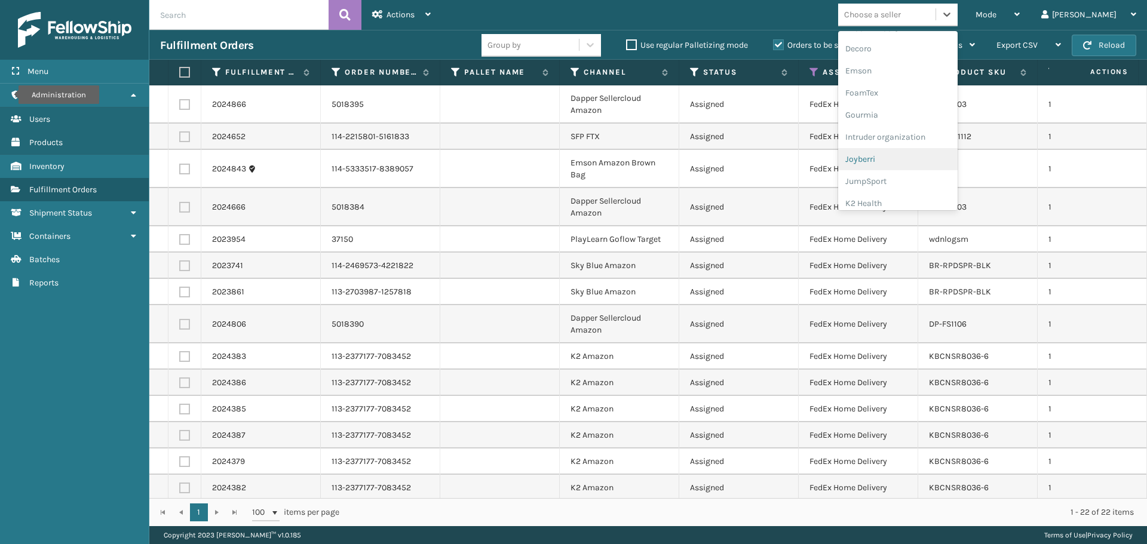
scroll to position [299, 0]
click at [914, 148] on div "K2 Health" at bounding box center [898, 144] width 120 height 22
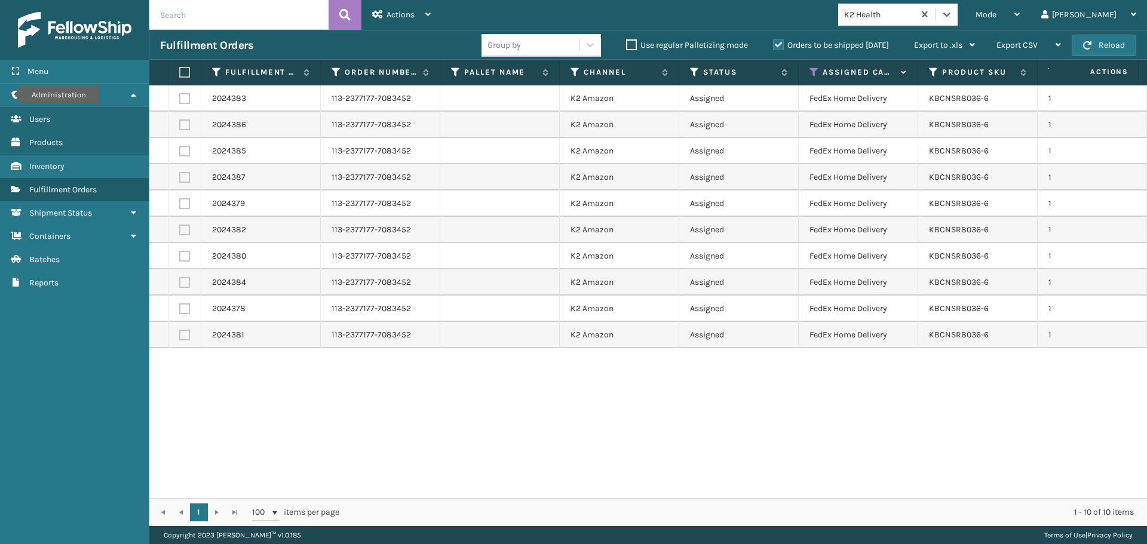
click at [184, 71] on label at bounding box center [182, 72] width 7 height 11
click at [180, 71] on input "checkbox" at bounding box center [179, 73] width 1 height 8
checkbox input "true"
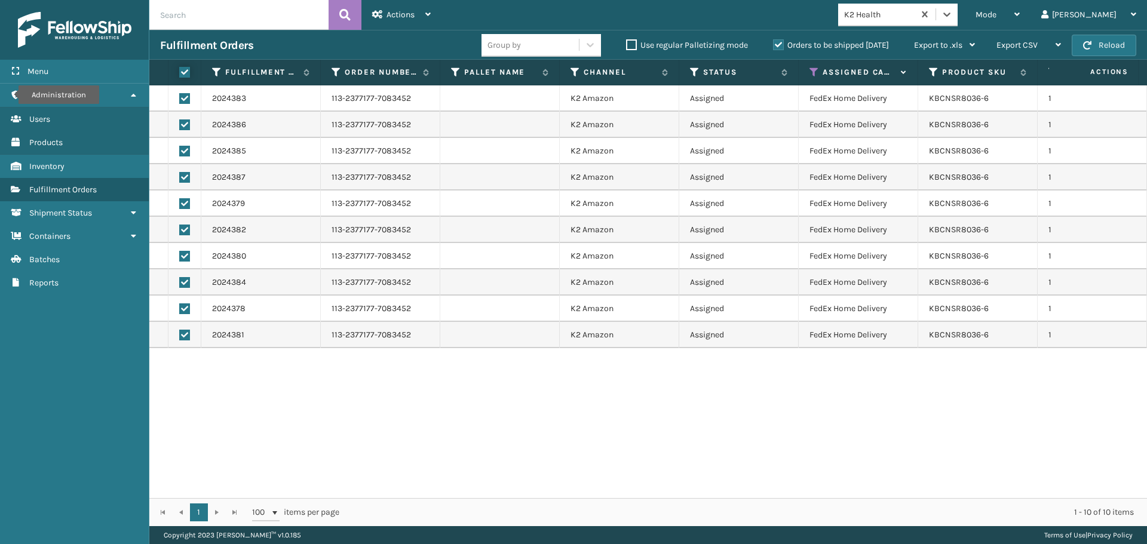
checkbox input "true"
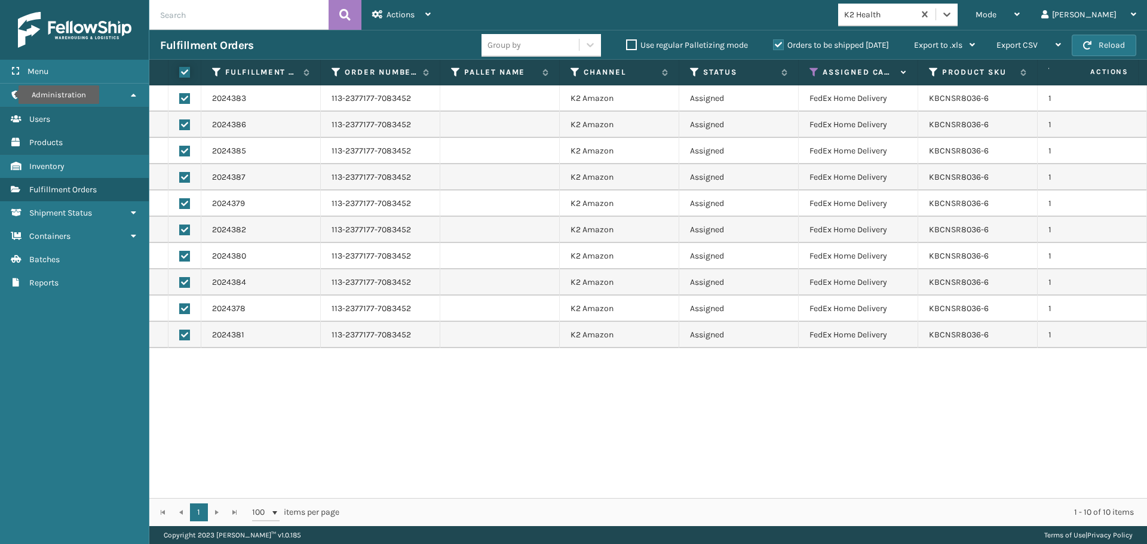
checkbox input "true"
click at [390, 16] on span "Actions" at bounding box center [401, 15] width 28 height 10
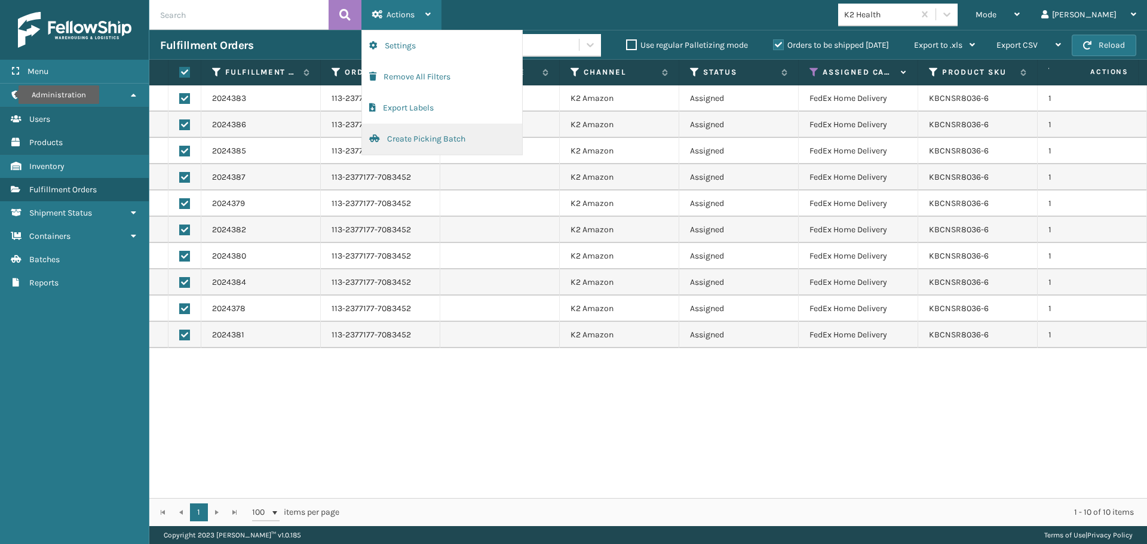
click at [448, 144] on button "Create Picking Batch" at bounding box center [442, 139] width 160 height 31
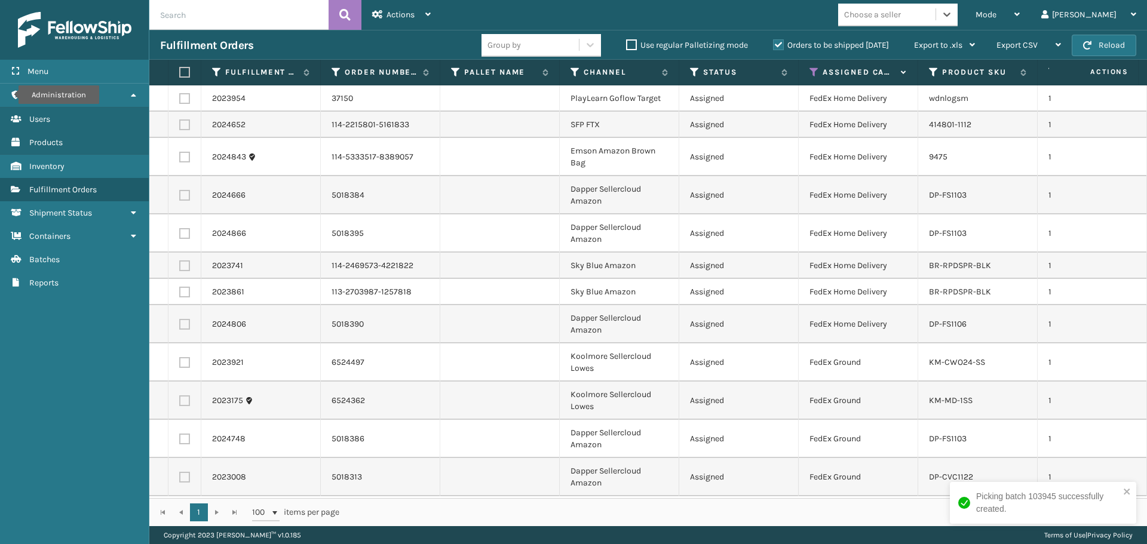
scroll to position [7, 0]
click at [901, 20] on div "Choose a seller" at bounding box center [872, 14] width 57 height 13
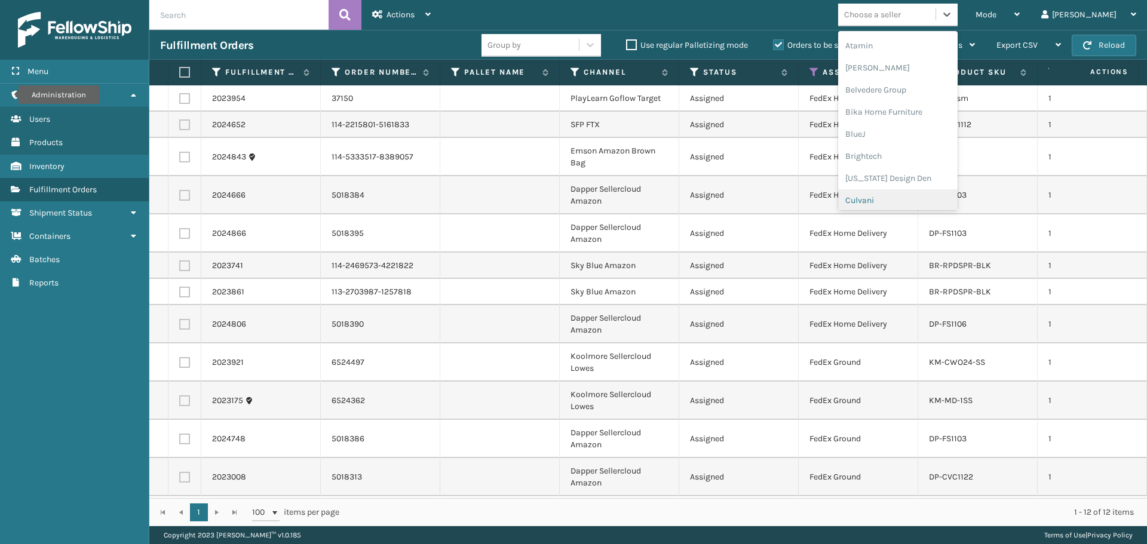
scroll to position [60, 0]
click at [914, 200] on div "Dapper Supply" at bounding box center [898, 206] width 120 height 22
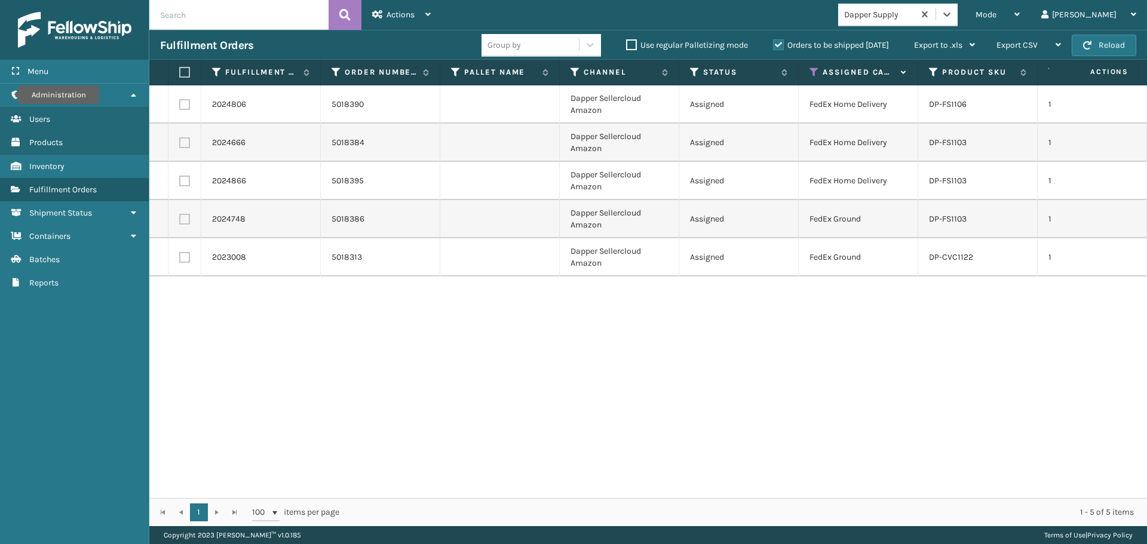
drag, startPoint x: 177, startPoint y: 69, endPoint x: 188, endPoint y: 73, distance: 10.8
click at [187, 72] on th at bounding box center [185, 73] width 33 height 26
click at [186, 73] on label at bounding box center [182, 72] width 7 height 11
click at [180, 73] on input "checkbox" at bounding box center [179, 73] width 1 height 8
checkbox input "true"
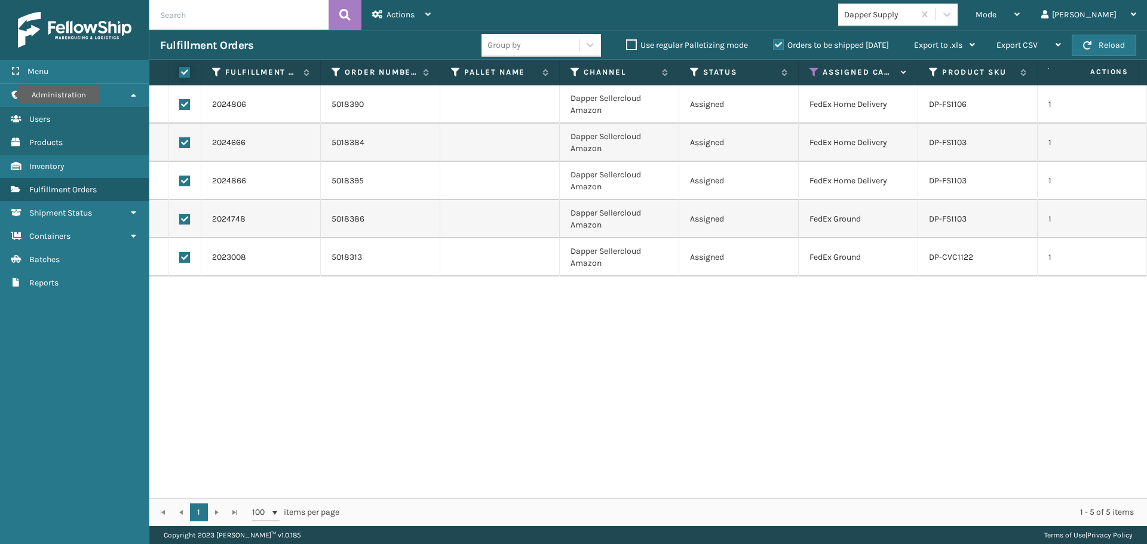
checkbox input "true"
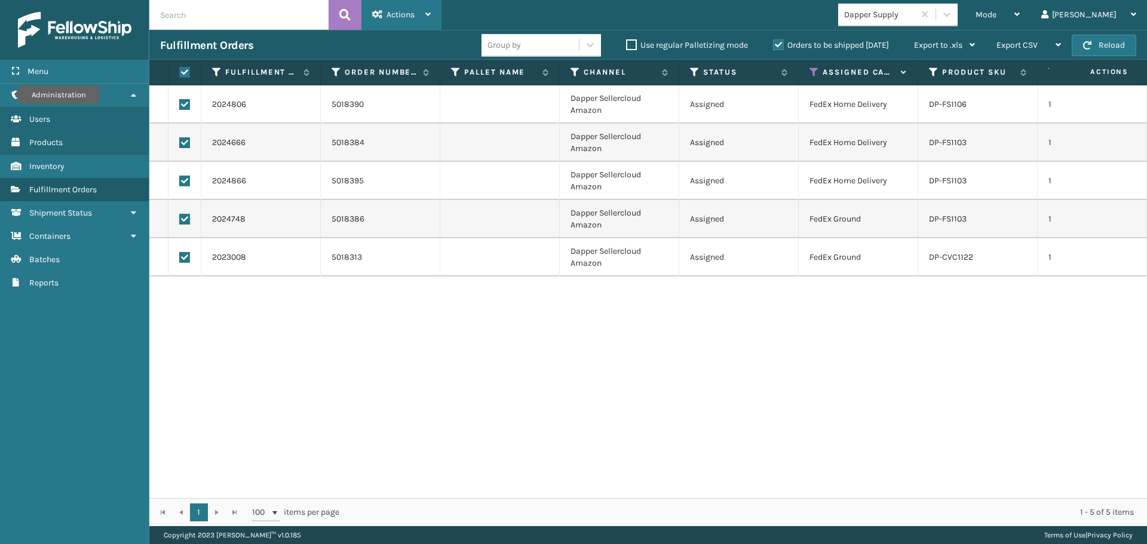
click at [375, 17] on icon at bounding box center [377, 14] width 11 height 8
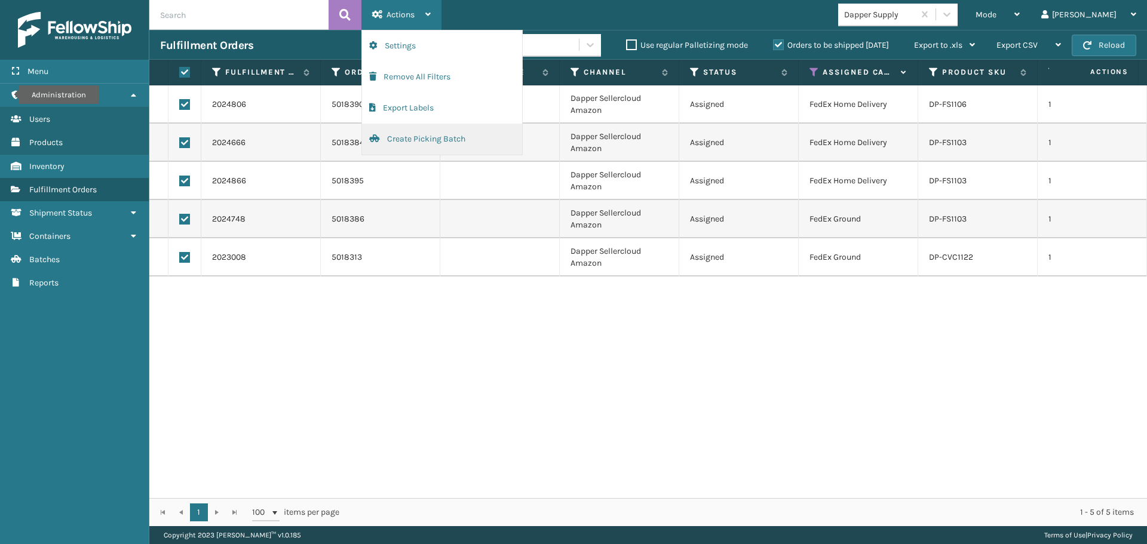
click at [428, 142] on button "Create Picking Batch" at bounding box center [442, 139] width 160 height 31
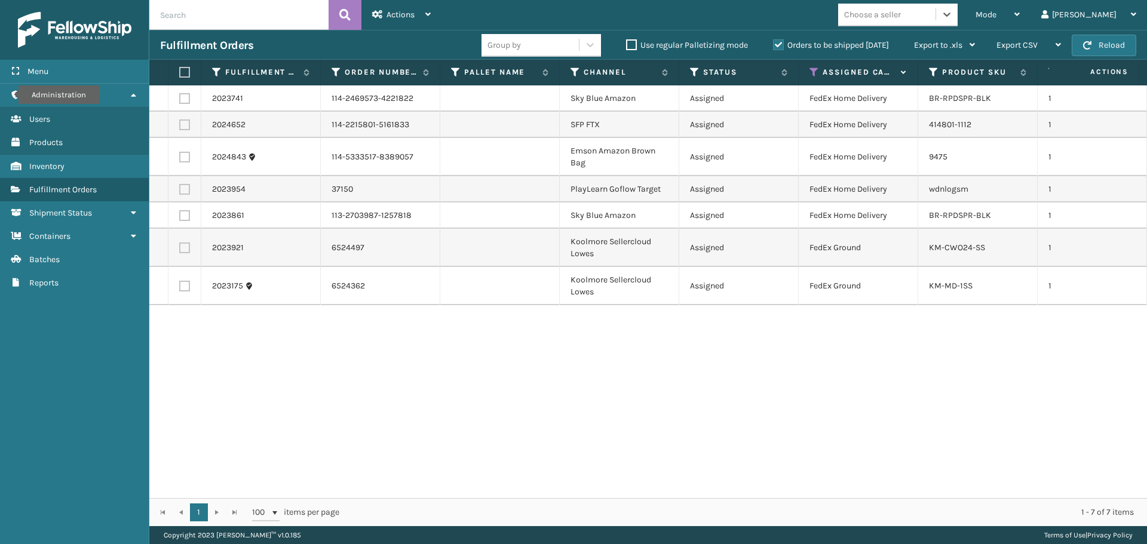
click at [185, 71] on label at bounding box center [182, 72] width 7 height 11
click at [180, 71] on input "checkbox" at bounding box center [179, 73] width 1 height 8
checkbox input "true"
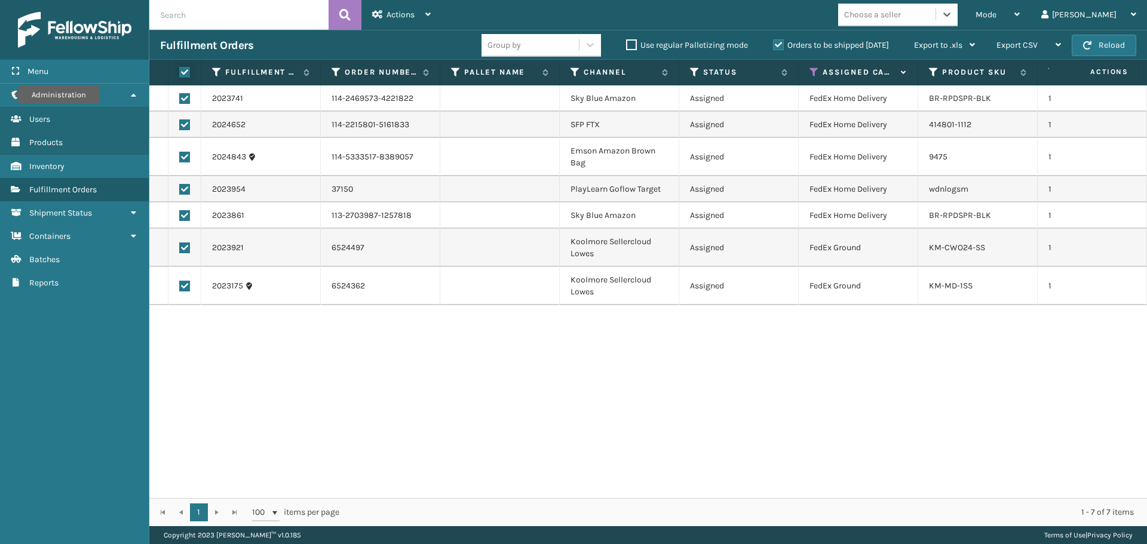
checkbox input "true"
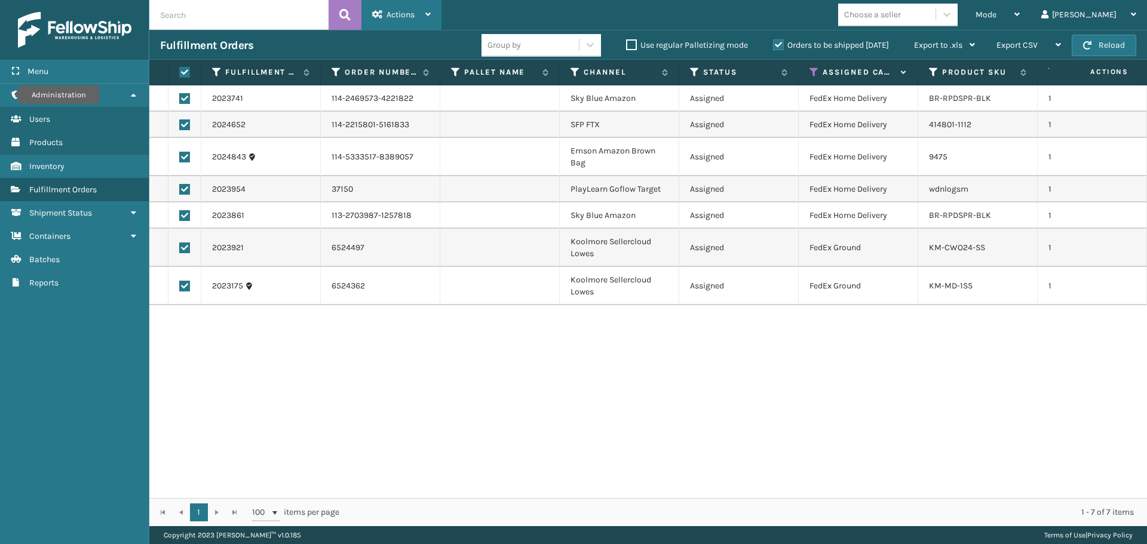
click at [394, 12] on span "Actions" at bounding box center [401, 15] width 28 height 10
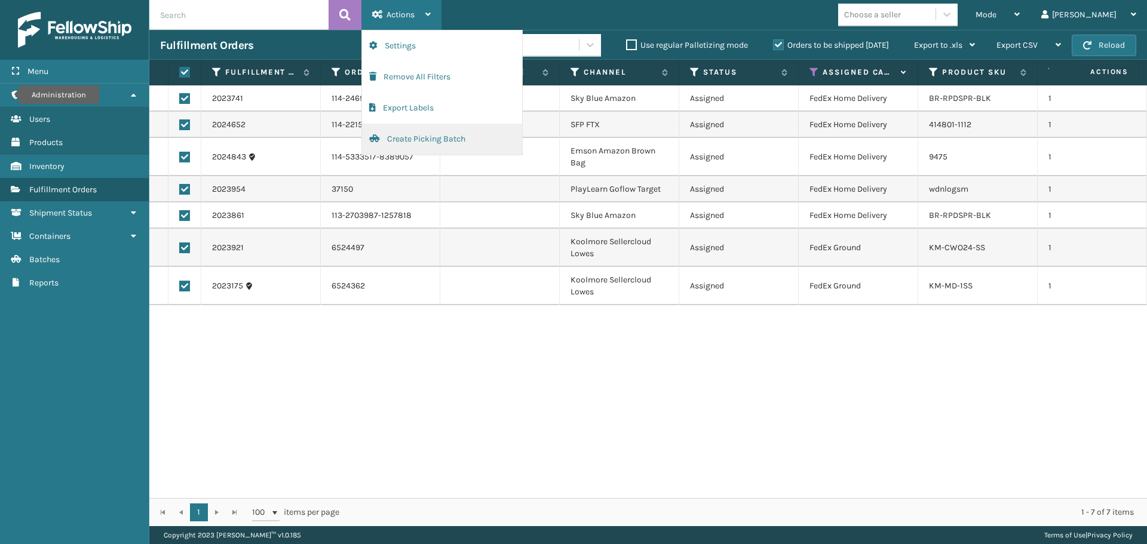
click at [420, 144] on button "Create Picking Batch" at bounding box center [442, 139] width 160 height 31
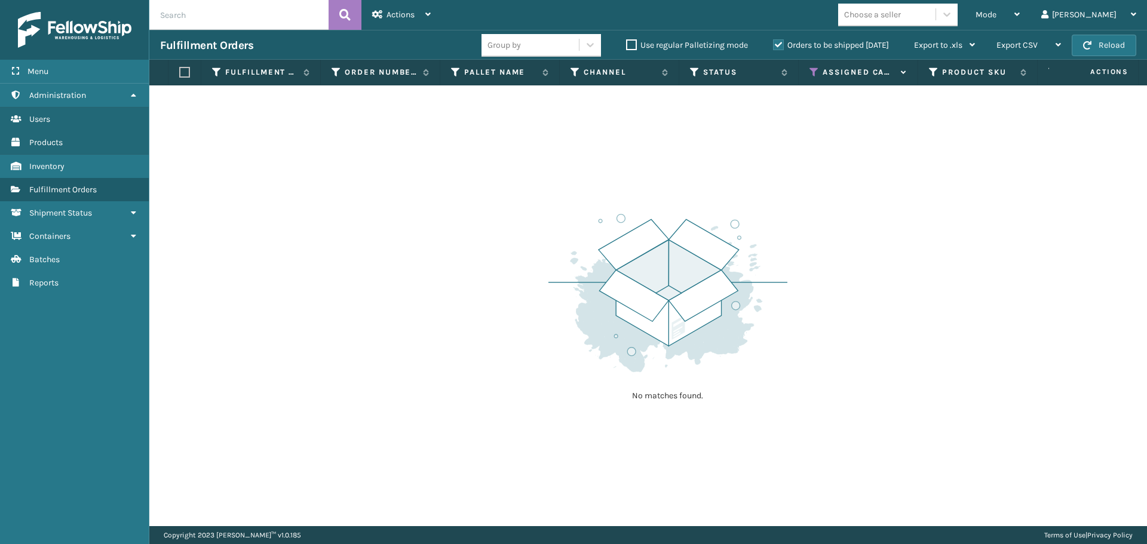
click at [813, 76] on icon at bounding box center [815, 72] width 10 height 11
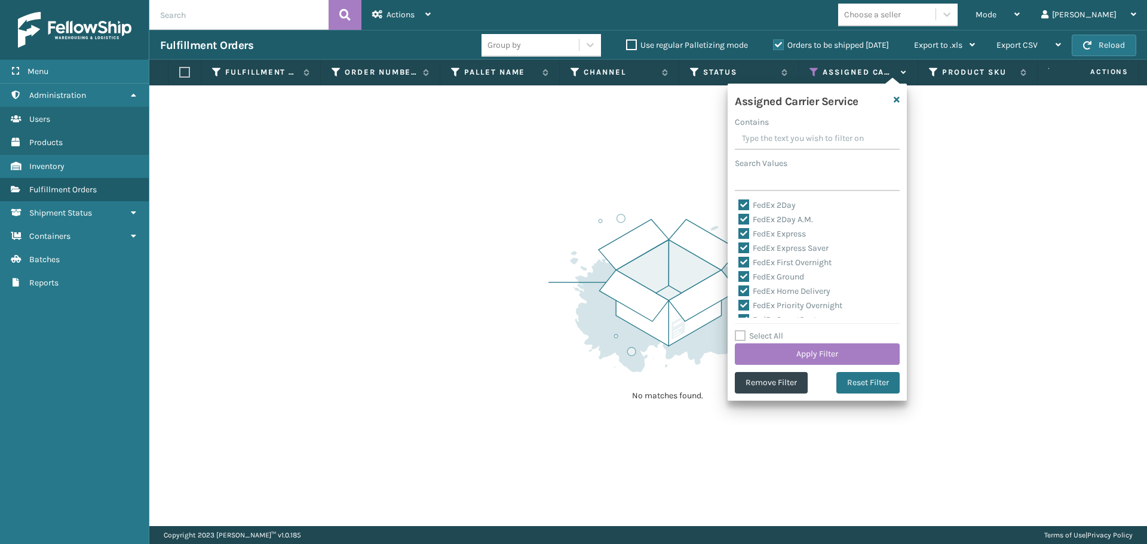
click at [763, 331] on label "Select All" at bounding box center [759, 336] width 48 height 10
click at [763, 330] on input "Select All" at bounding box center [824, 329] width 179 height 1
checkbox input "true"
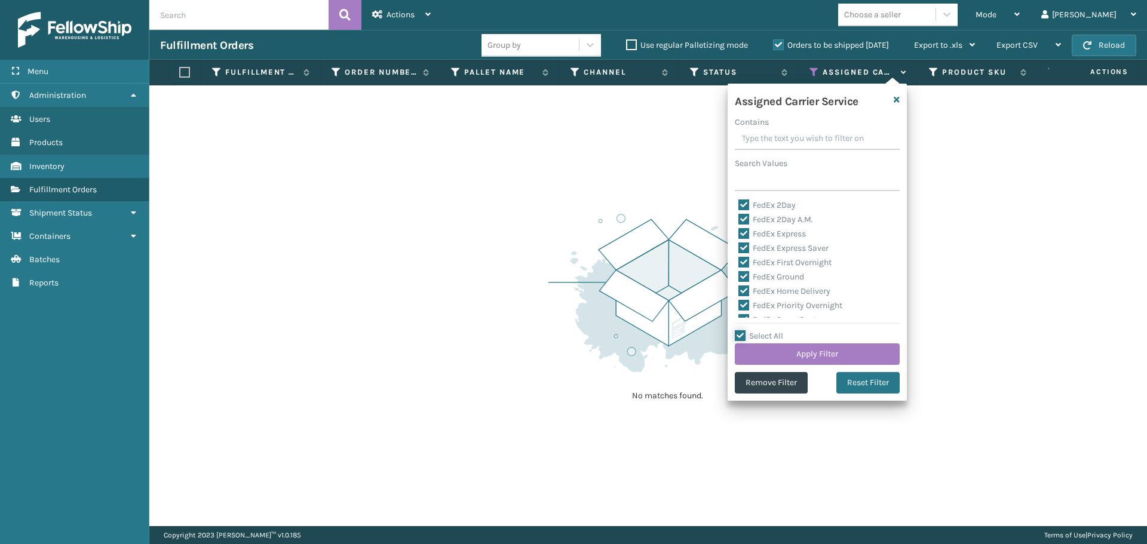
checkbox input "true"
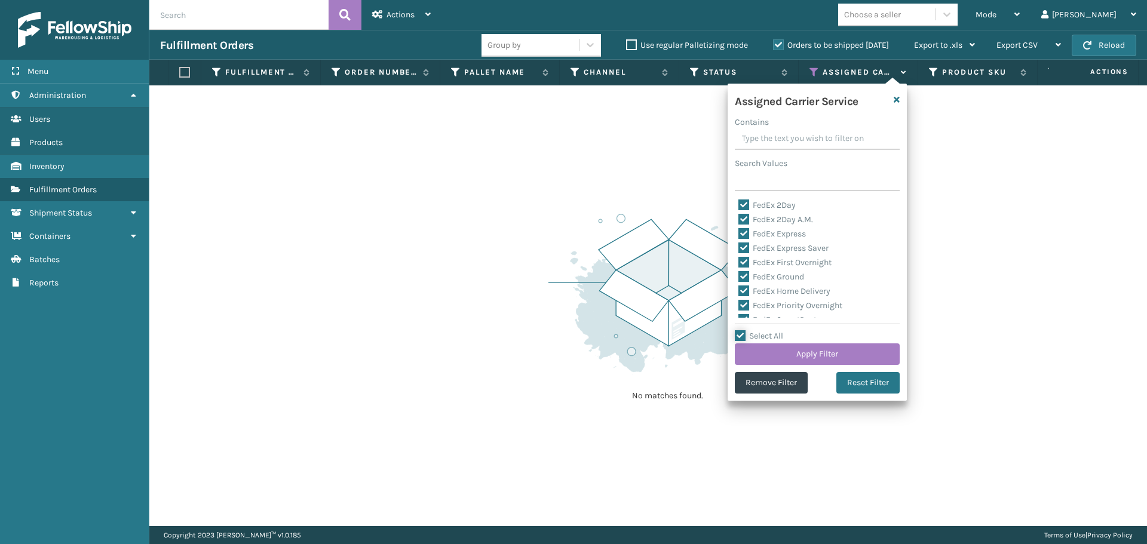
checkbox input "true"
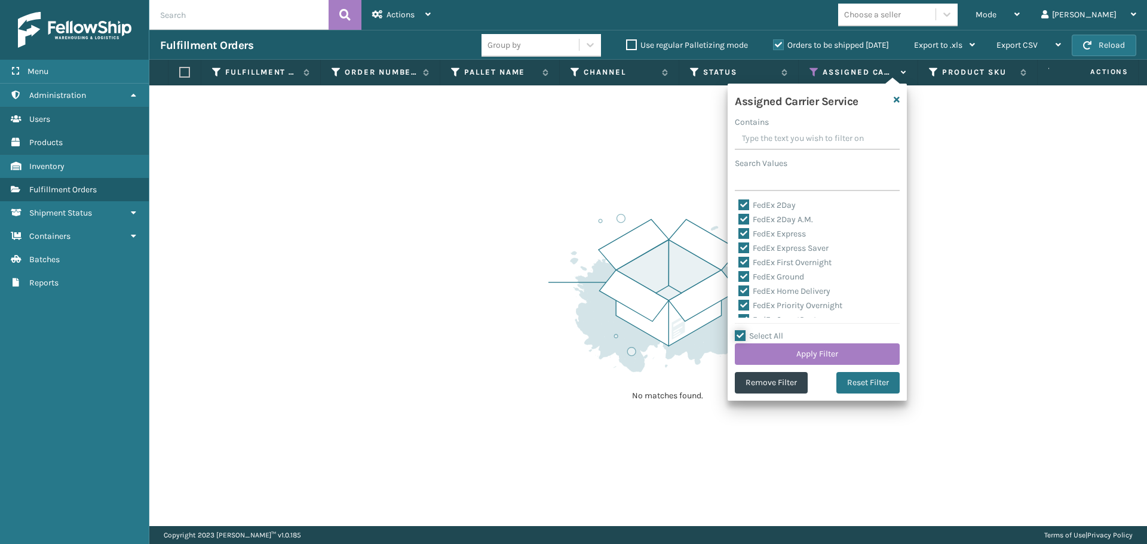
checkbox input "true"
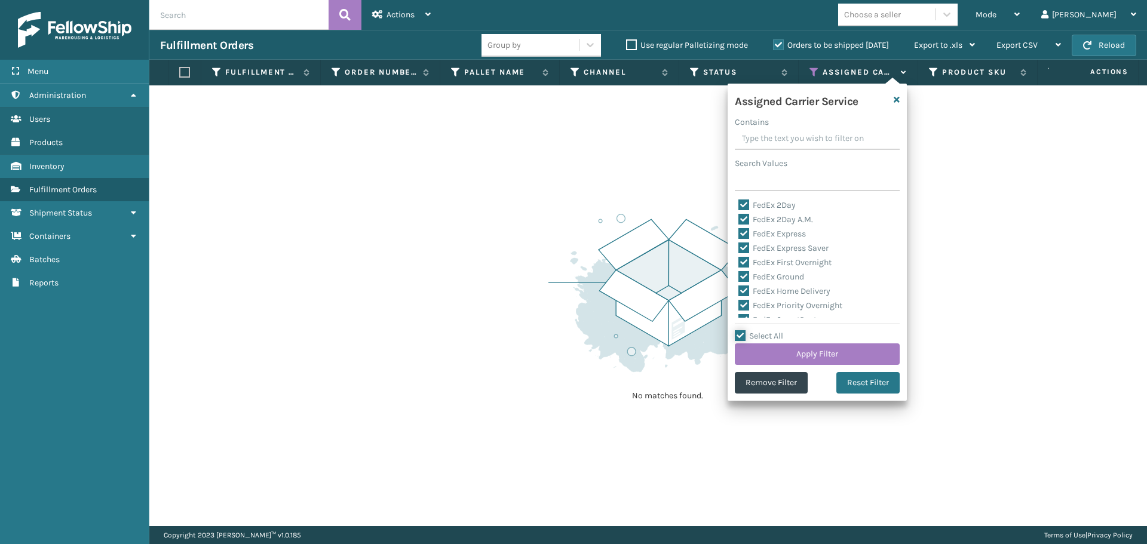
checkbox input "true"
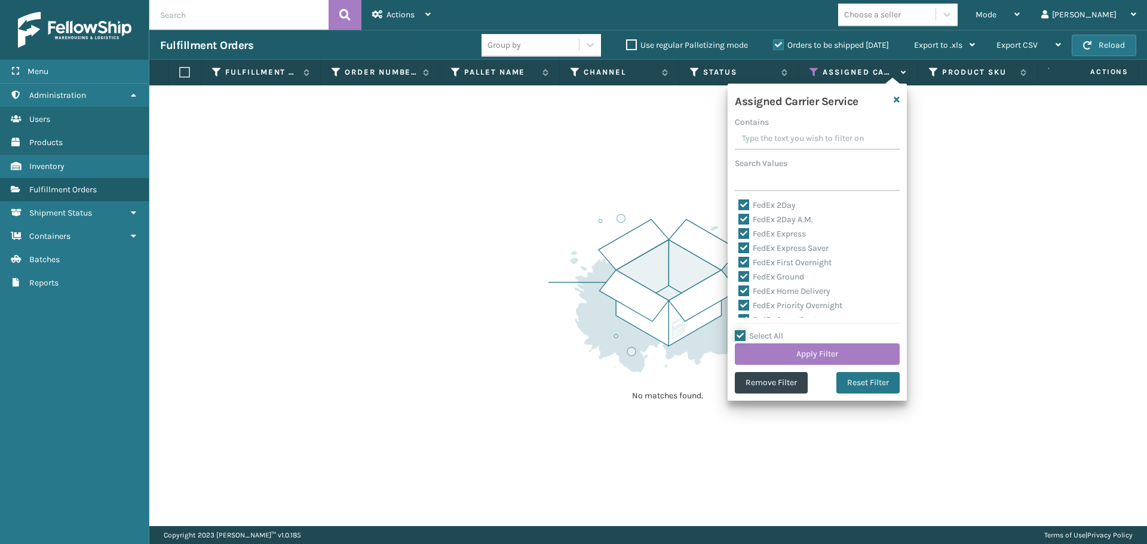
checkbox input "true"
click at [763, 331] on label "Select All" at bounding box center [759, 336] width 48 height 10
click at [763, 330] on input "Select All" at bounding box center [824, 329] width 179 height 1
checkbox input "false"
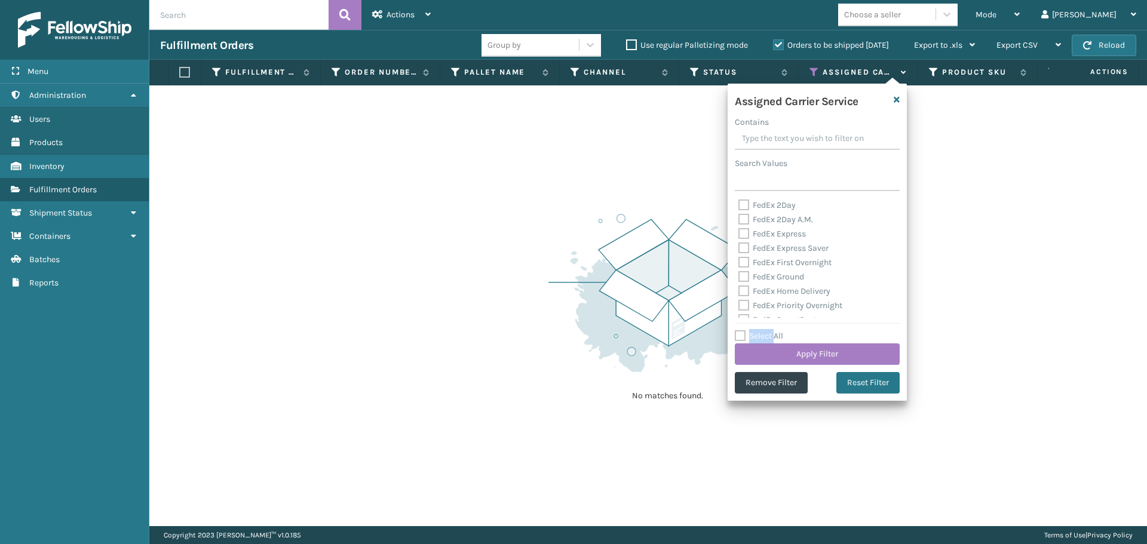
checkbox input "false"
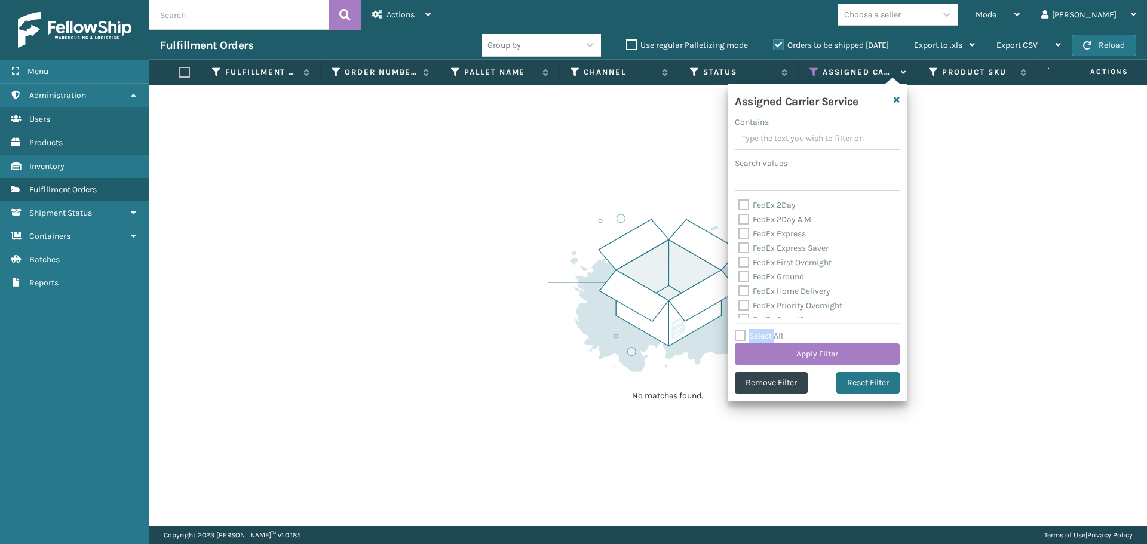
checkbox input "false"
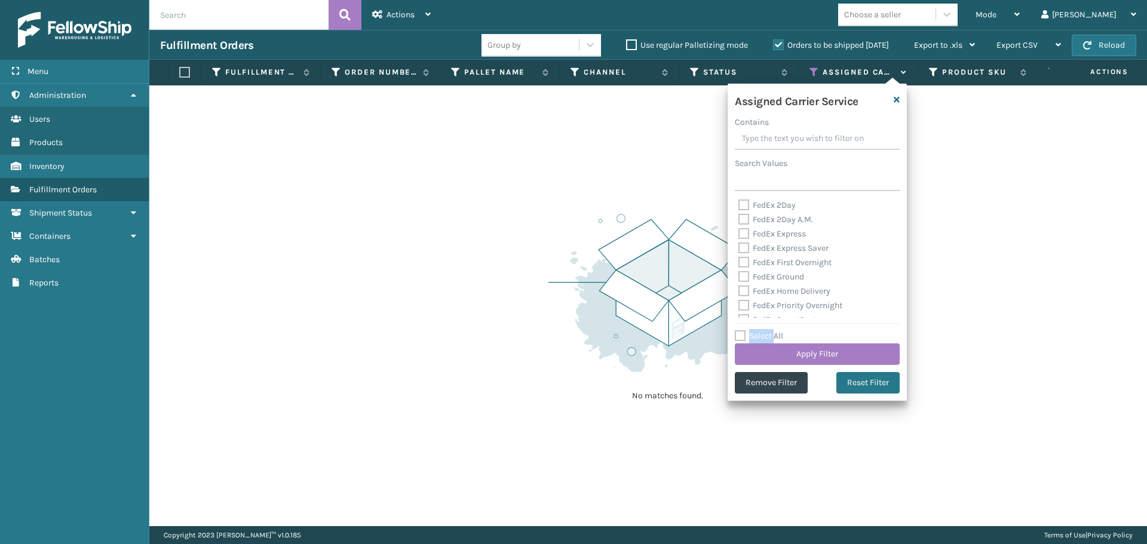
checkbox input "false"
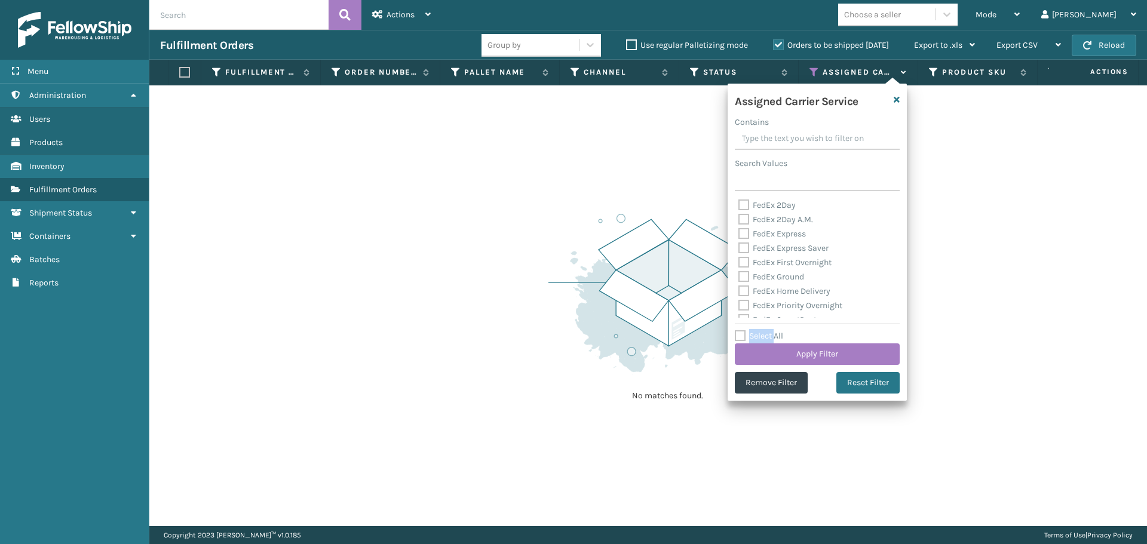
checkbox input "false"
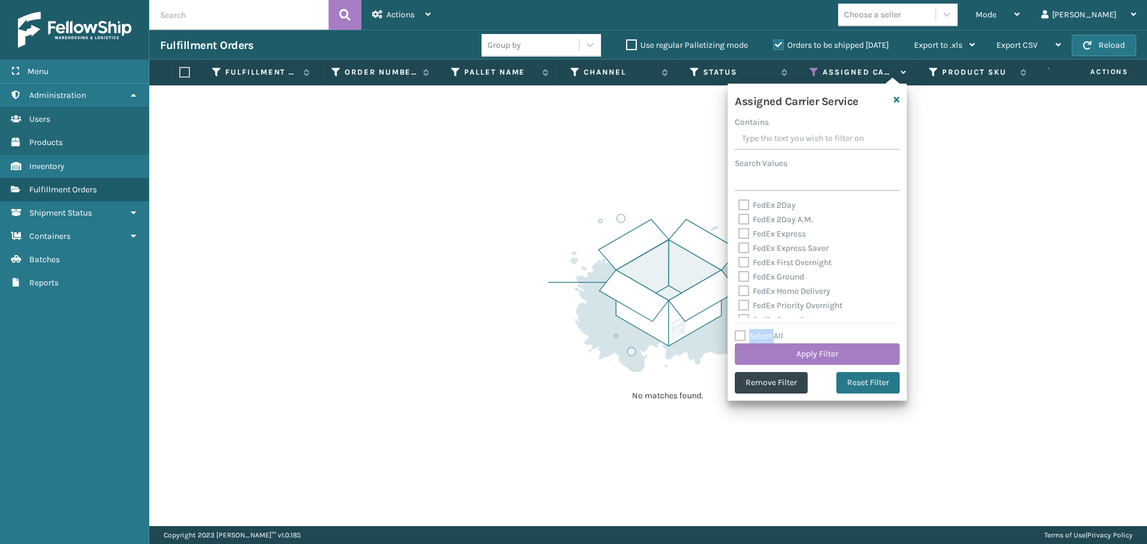
checkbox input "false"
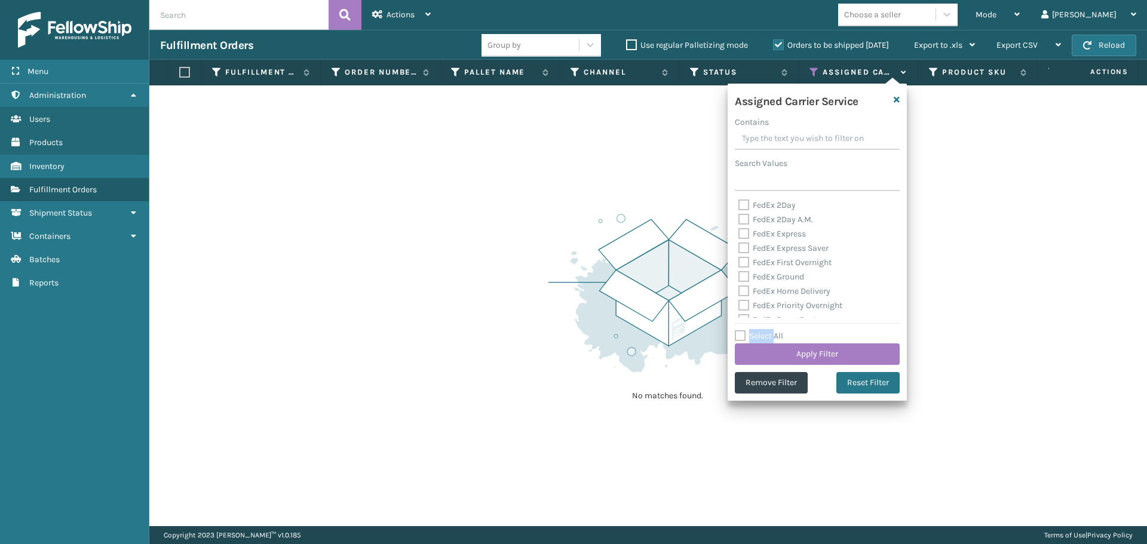
checkbox input "false"
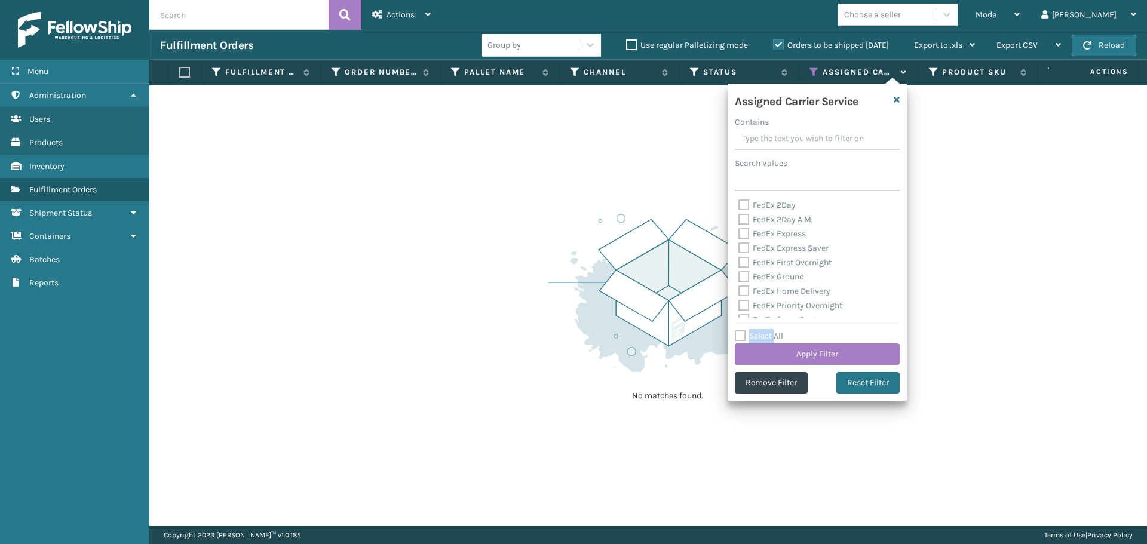
checkbox input "false"
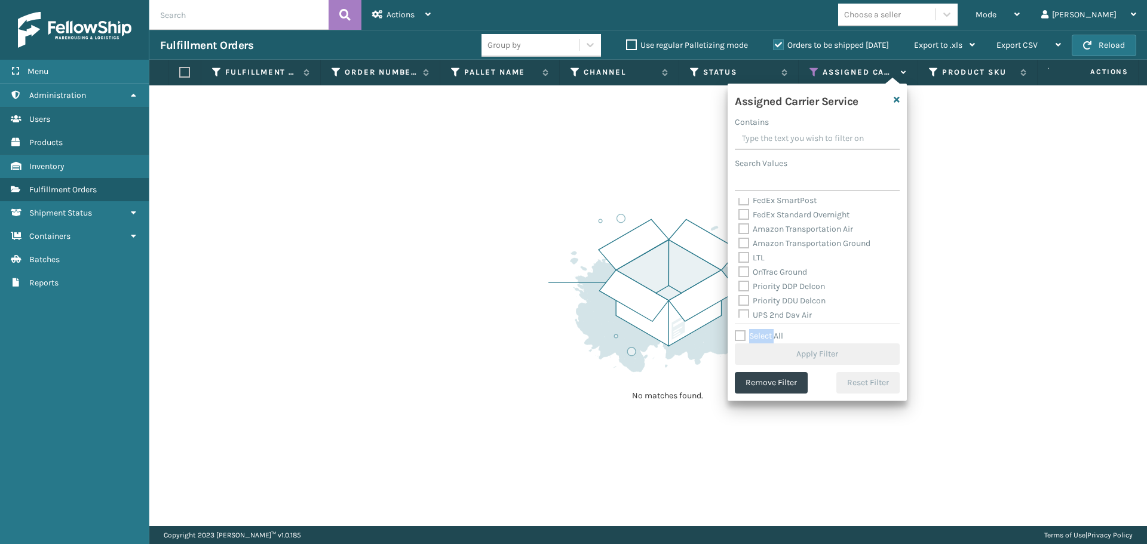
scroll to position [179, 0]
click at [778, 260] on label "UPS 2nd Day Air" at bounding box center [776, 255] width 74 height 10
click at [739, 256] on input "UPS 2nd Day Air" at bounding box center [739, 253] width 1 height 8
checkbox input "true"
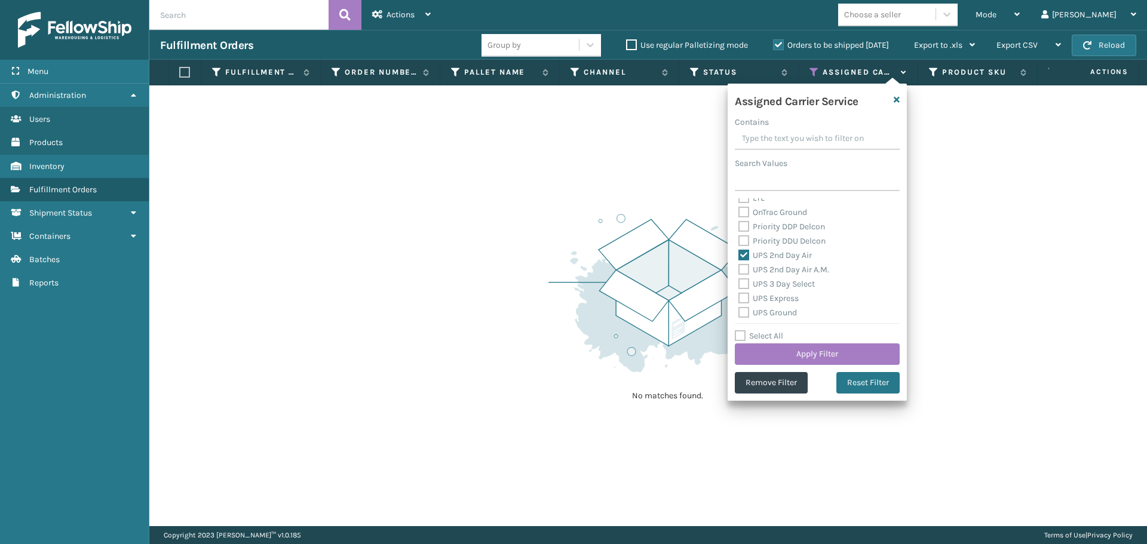
click at [780, 275] on div "UPS 2nd Day Air A.M." at bounding box center [818, 270] width 158 height 14
click at [780, 293] on label "UPS Express" at bounding box center [769, 298] width 60 height 10
click at [739, 293] on input "UPS Express" at bounding box center [739, 296] width 1 height 8
checkbox input "true"
click at [778, 277] on div "UPS 2nd Day Air A.M." at bounding box center [818, 270] width 158 height 14
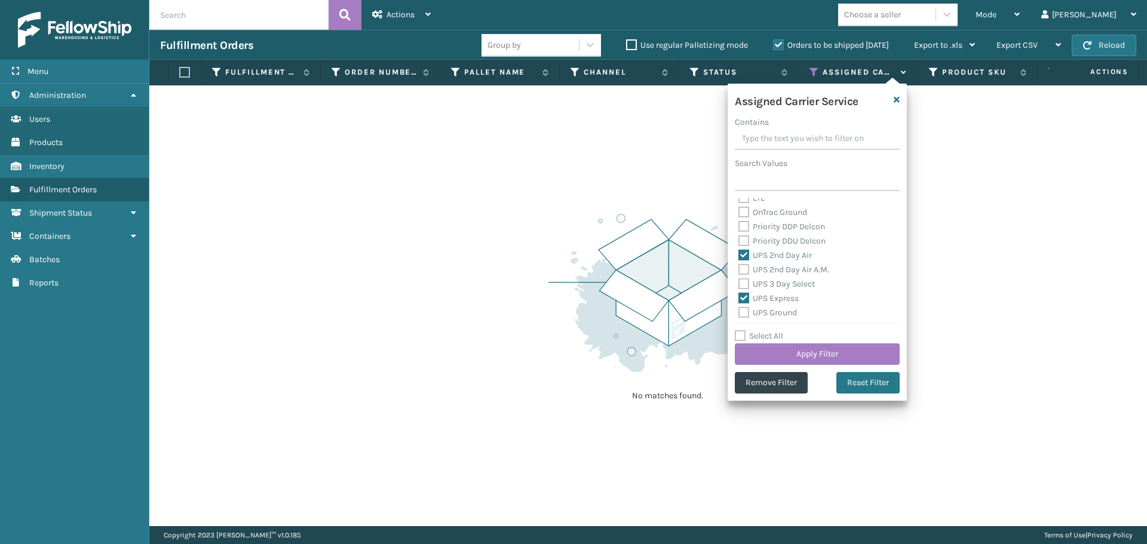
click at [778, 267] on label "UPS 2nd Day Air A.M." at bounding box center [784, 270] width 91 height 10
click at [739, 267] on input "UPS 2nd Day Air A.M." at bounding box center [739, 267] width 1 height 8
checkbox input "true"
click at [780, 276] on div "UPS 2nd Day Air A.M." at bounding box center [818, 270] width 158 height 14
click at [782, 285] on label "UPS 3 Day Select" at bounding box center [777, 284] width 76 height 10
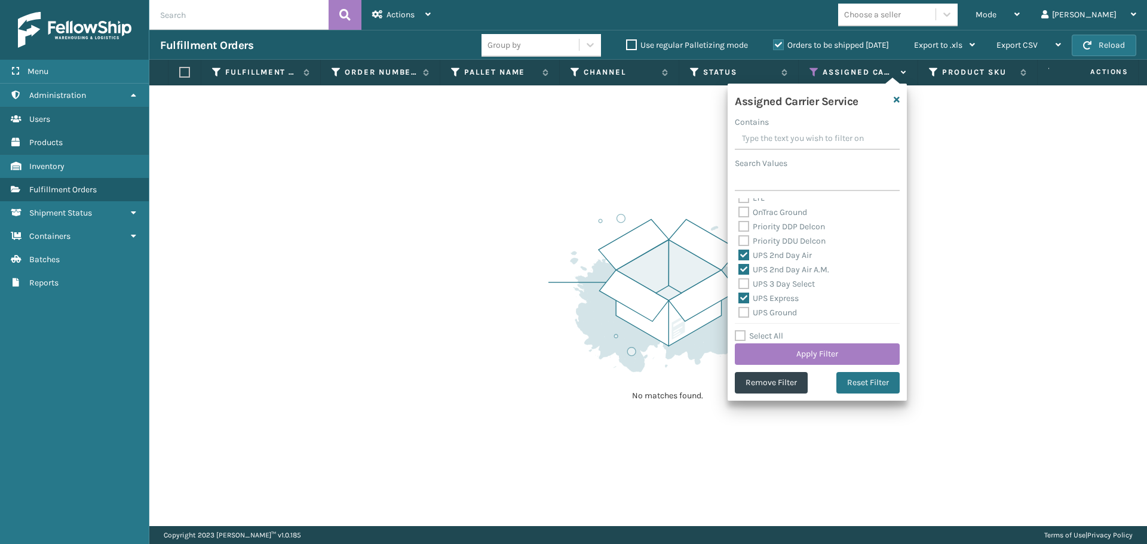
click at [739, 285] on input "UPS 3 Day Select" at bounding box center [739, 281] width 1 height 8
checkbox input "true"
click at [782, 305] on div "UPS Express" at bounding box center [818, 299] width 158 height 14
click at [780, 251] on label "UPS Ground" at bounding box center [768, 253] width 59 height 10
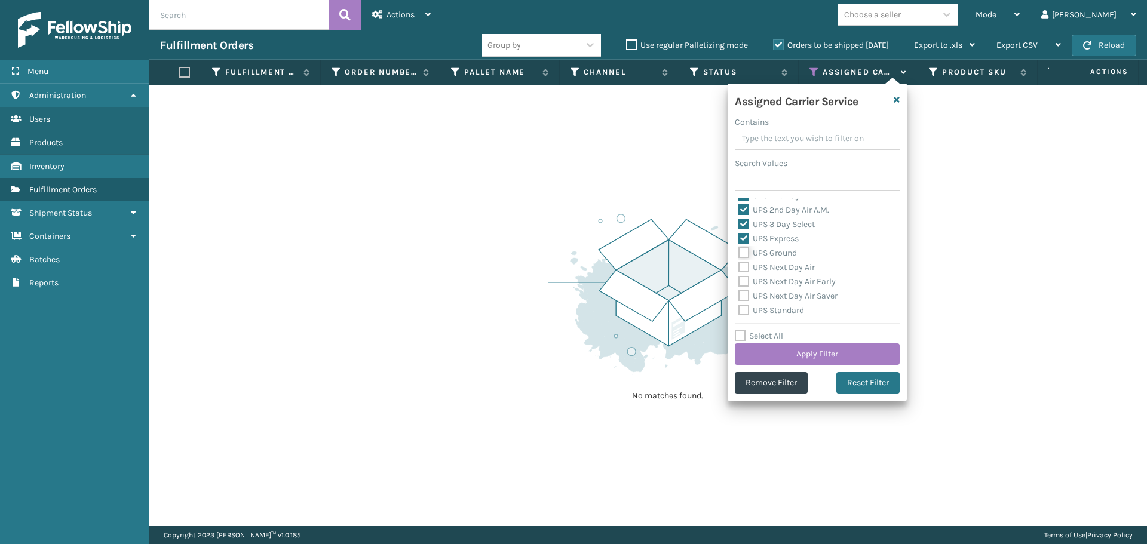
click at [739, 251] on input "UPS Ground" at bounding box center [739, 250] width 1 height 8
checkbox input "true"
click at [784, 260] on div "UPS Ground" at bounding box center [818, 253] width 158 height 14
click at [785, 274] on div "UPS Next Day Air" at bounding box center [818, 268] width 158 height 14
click at [785, 271] on label "UPS Next Day Air" at bounding box center [777, 267] width 76 height 10
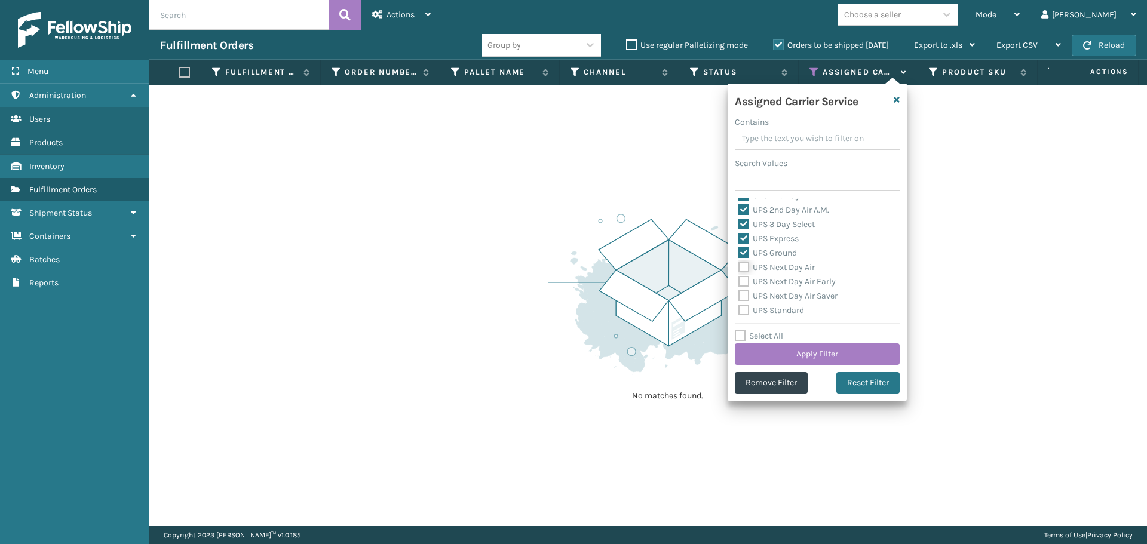
click at [739, 268] on input "UPS Next Day Air" at bounding box center [739, 265] width 1 height 8
checkbox input "true"
click at [786, 283] on label "UPS Next Day Air Early" at bounding box center [787, 282] width 97 height 10
click at [739, 283] on input "UPS Next Day Air Early" at bounding box center [739, 279] width 1 height 8
checkbox input "true"
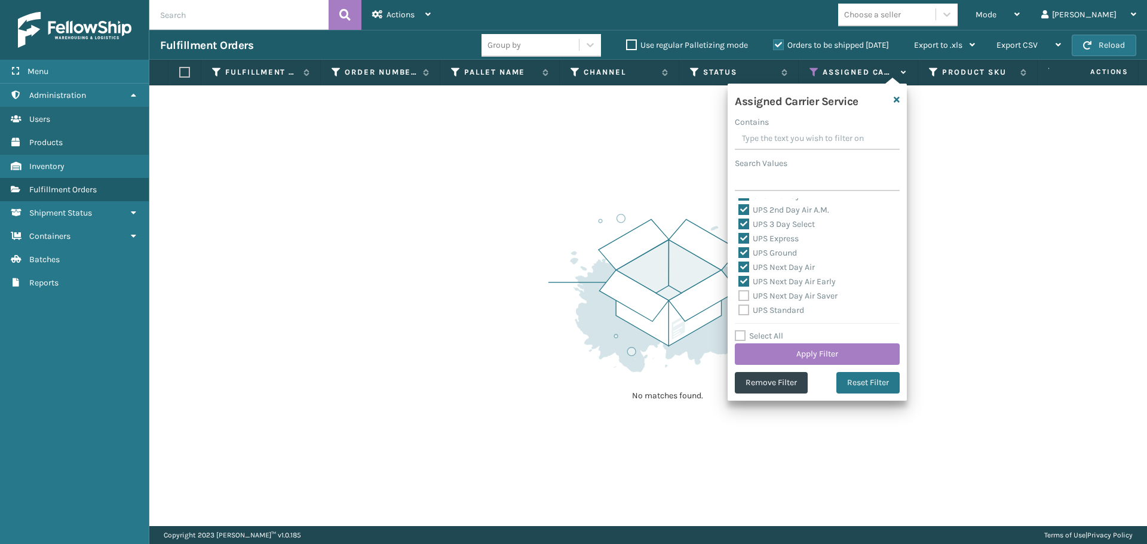
click at [788, 293] on label "UPS Next Day Air Saver" at bounding box center [788, 296] width 99 height 10
click at [739, 293] on input "UPS Next Day Air Saver" at bounding box center [739, 293] width 1 height 8
checkbox input "true"
click at [791, 308] on label "UPS Standard" at bounding box center [772, 310] width 66 height 10
click at [739, 308] on input "UPS Standard" at bounding box center [739, 308] width 1 height 8
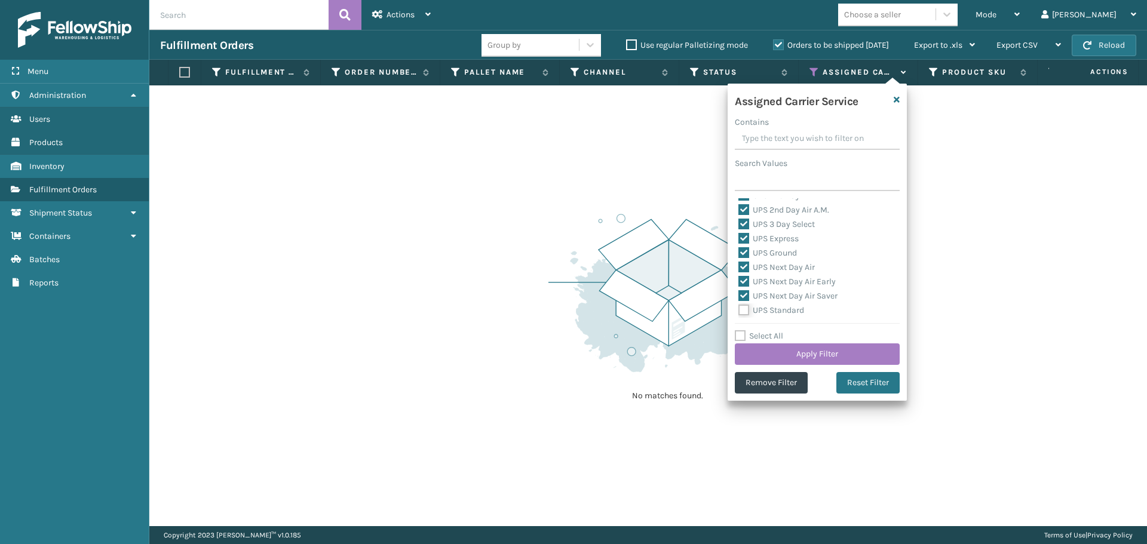
checkbox input "true"
click at [783, 264] on label "UPS SurePost 1LB or Greater" at bounding box center [798, 265] width 118 height 10
click at [739, 264] on input "UPS SurePost 1LB or Greater" at bounding box center [739, 262] width 1 height 8
checkbox input "true"
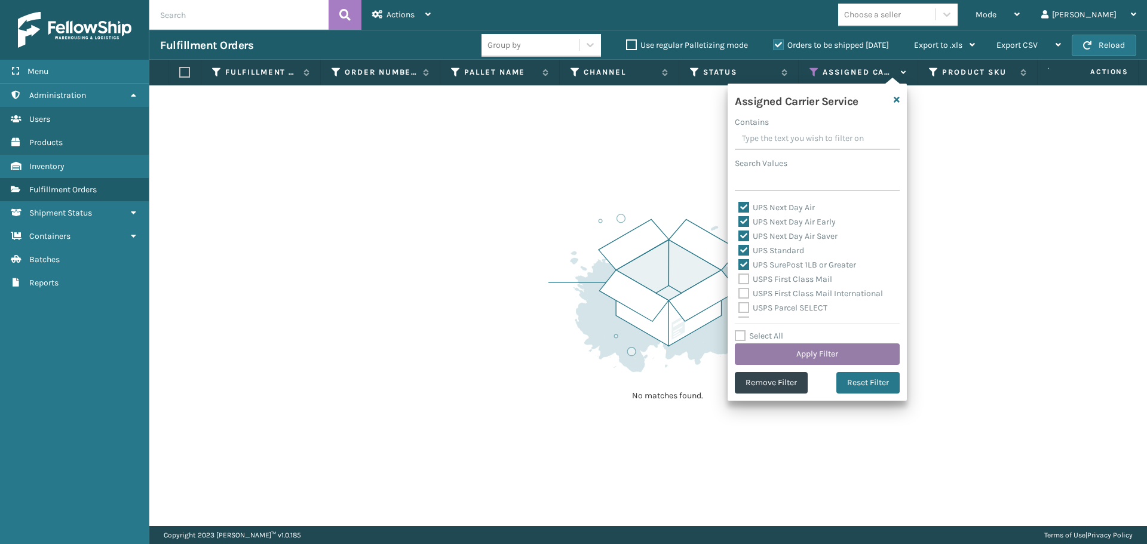
click at [810, 356] on button "Apply Filter" at bounding box center [817, 355] width 165 height 22
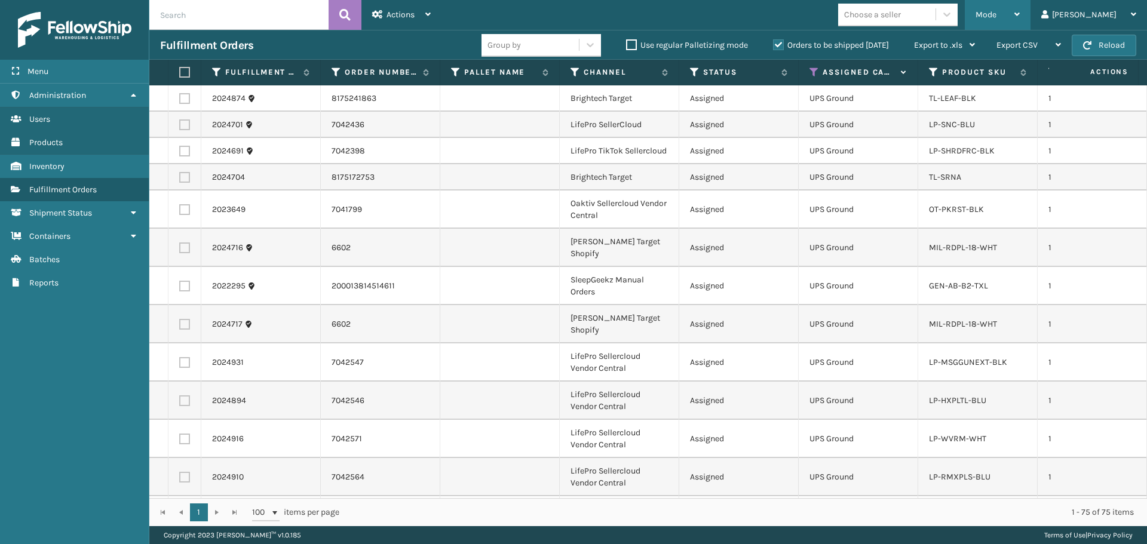
click at [1020, 10] on div "Mode" at bounding box center [998, 15] width 44 height 30
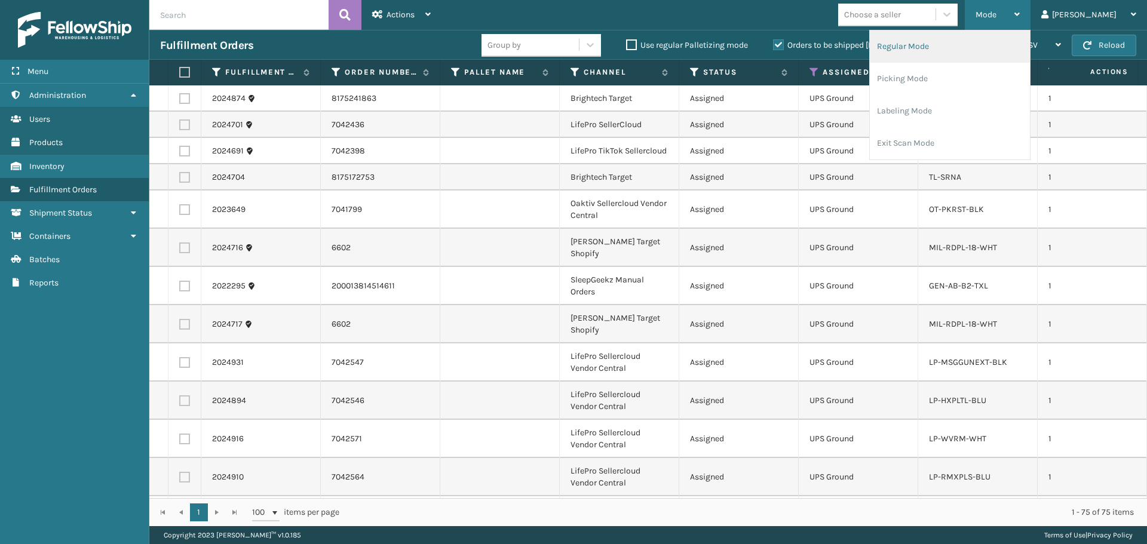
click at [962, 57] on li "Regular Mode" at bounding box center [950, 46] width 160 height 32
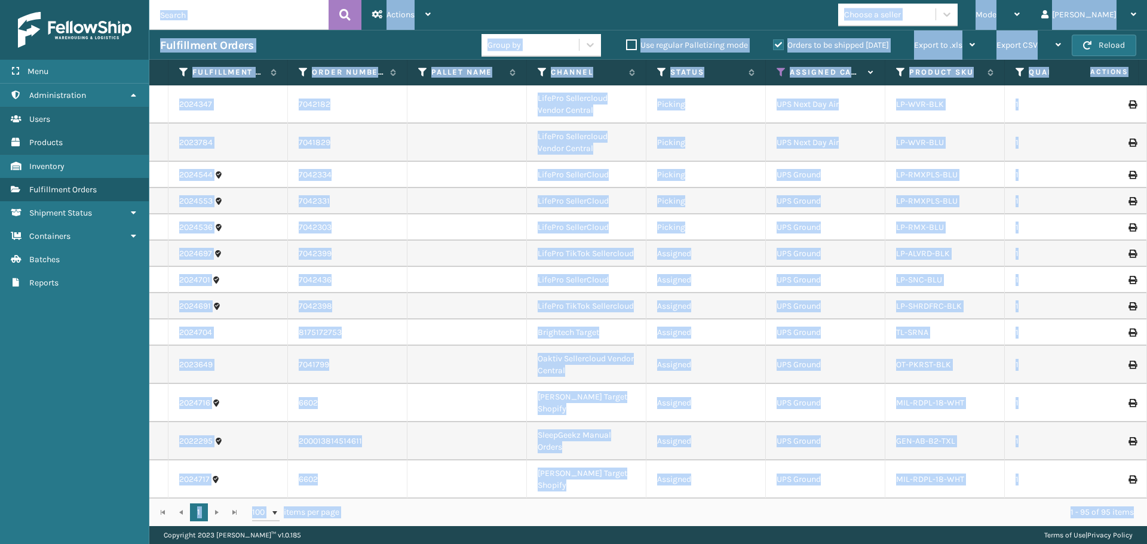
click at [252, 127] on td "2023784" at bounding box center [229, 143] width 120 height 38
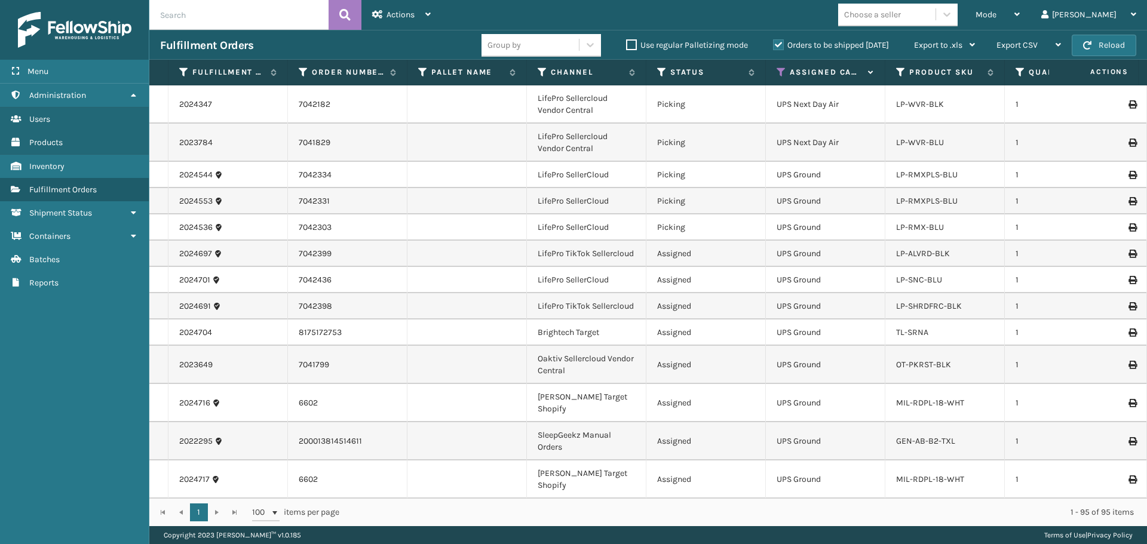
click at [780, 72] on icon at bounding box center [782, 72] width 10 height 11
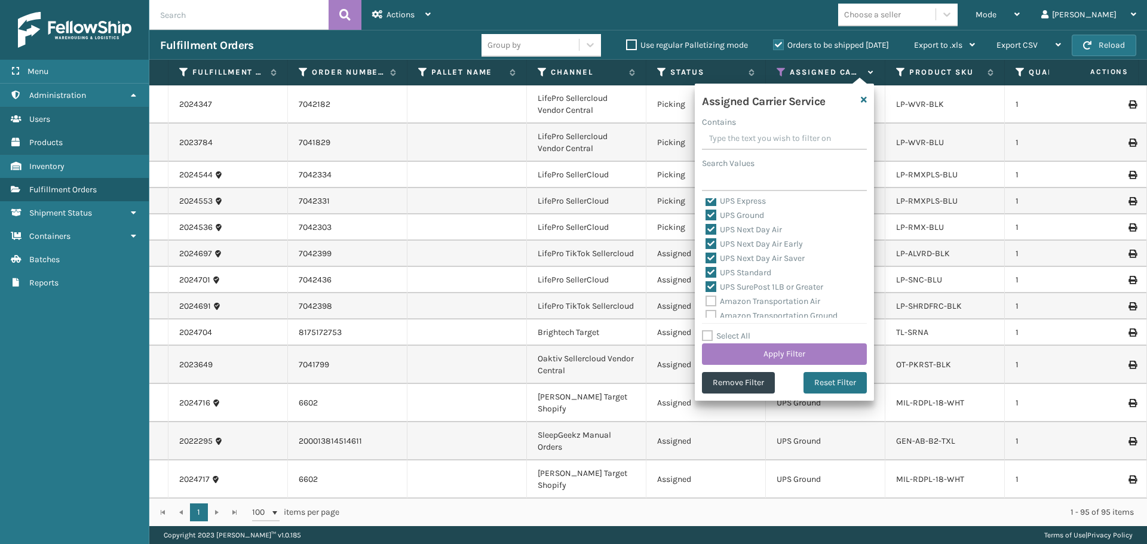
scroll to position [120, 0]
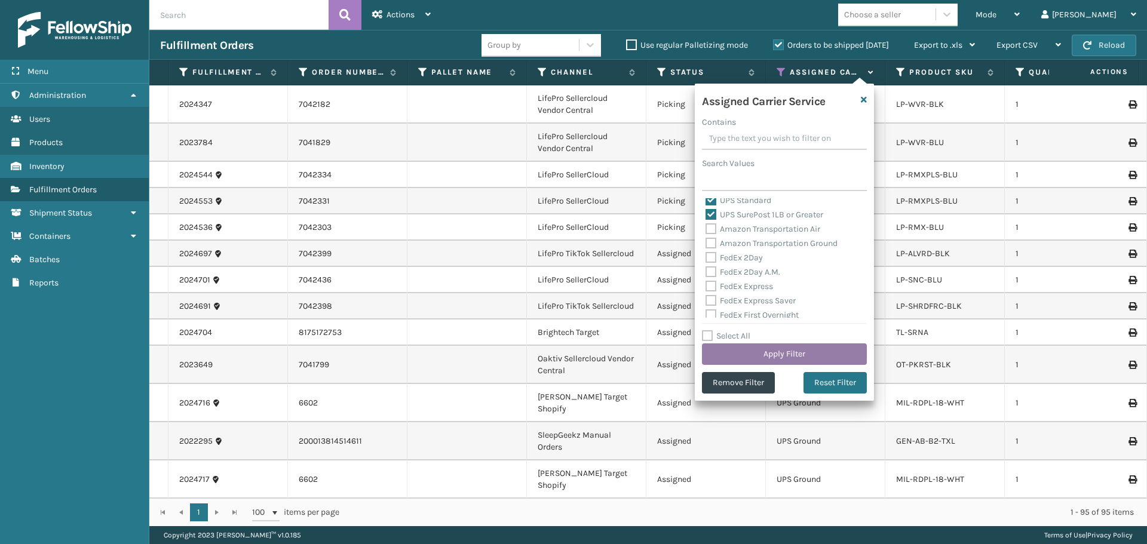
click at [794, 353] on button "Apply Filter" at bounding box center [784, 355] width 165 height 22
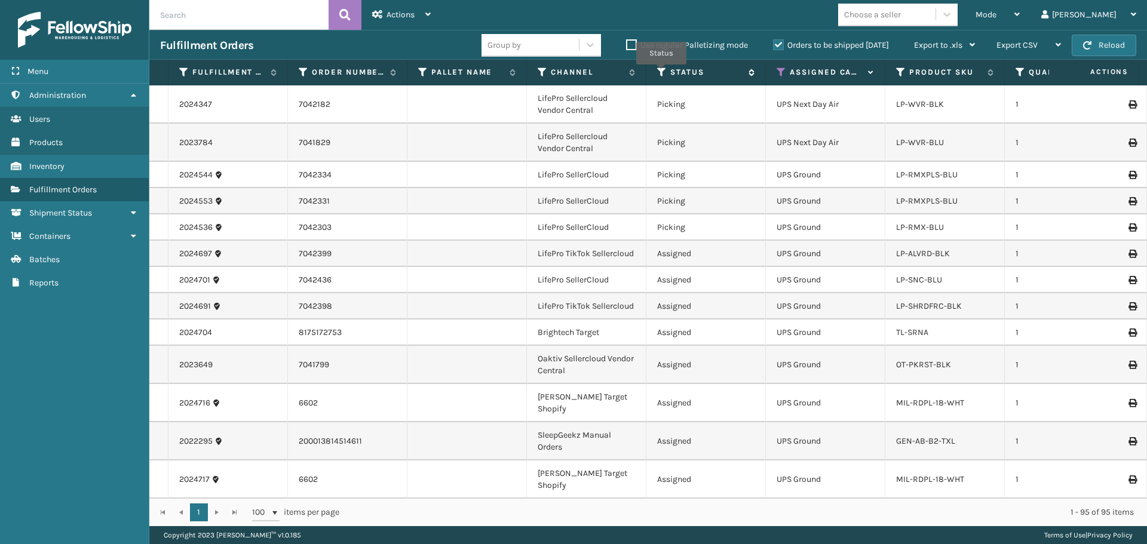
click at [662, 72] on icon at bounding box center [662, 72] width 10 height 11
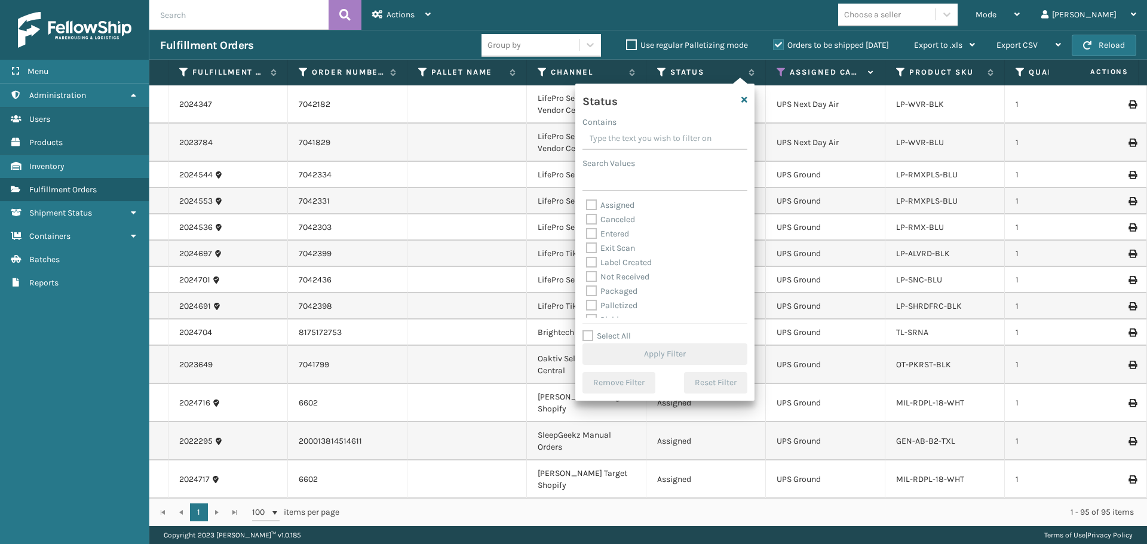
scroll to position [60, 0]
click at [622, 256] on label "Picking" at bounding box center [607, 260] width 42 height 10
click at [587, 256] on input "Picking" at bounding box center [586, 257] width 1 height 8
checkbox input "true"
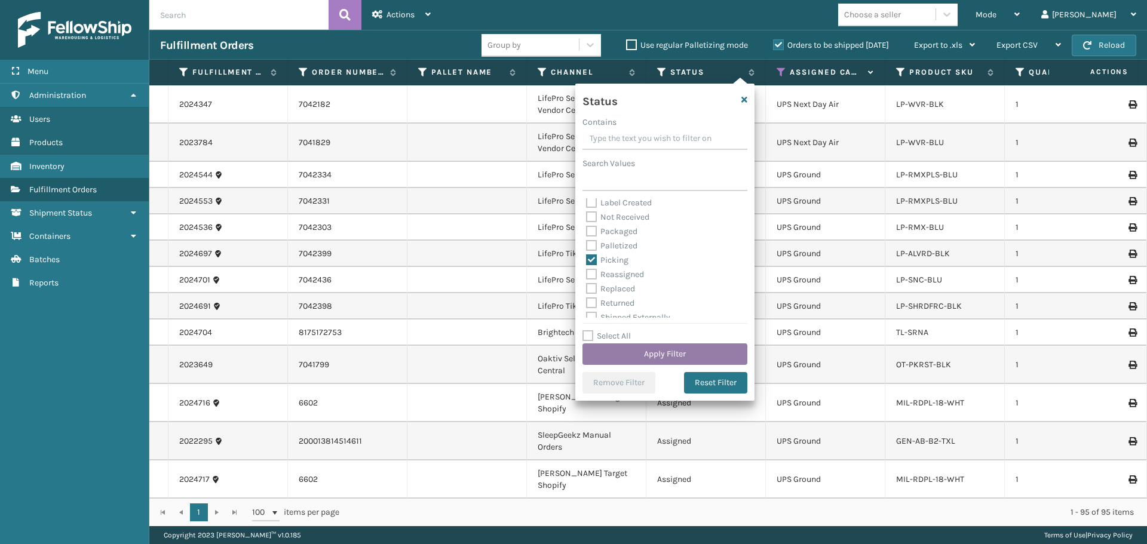
click at [656, 355] on button "Apply Filter" at bounding box center [665, 355] width 165 height 22
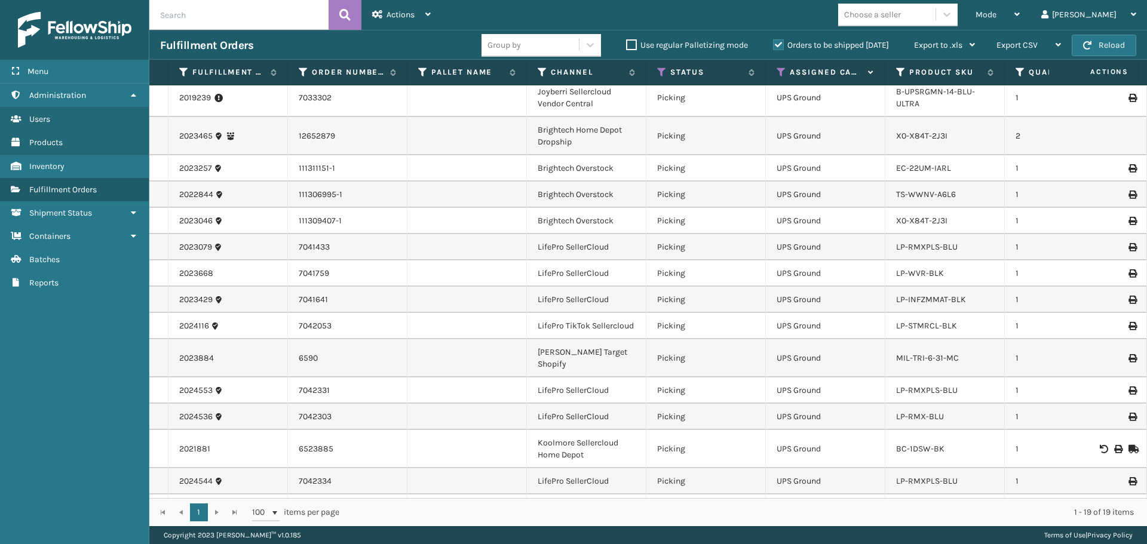
scroll to position [131, 0]
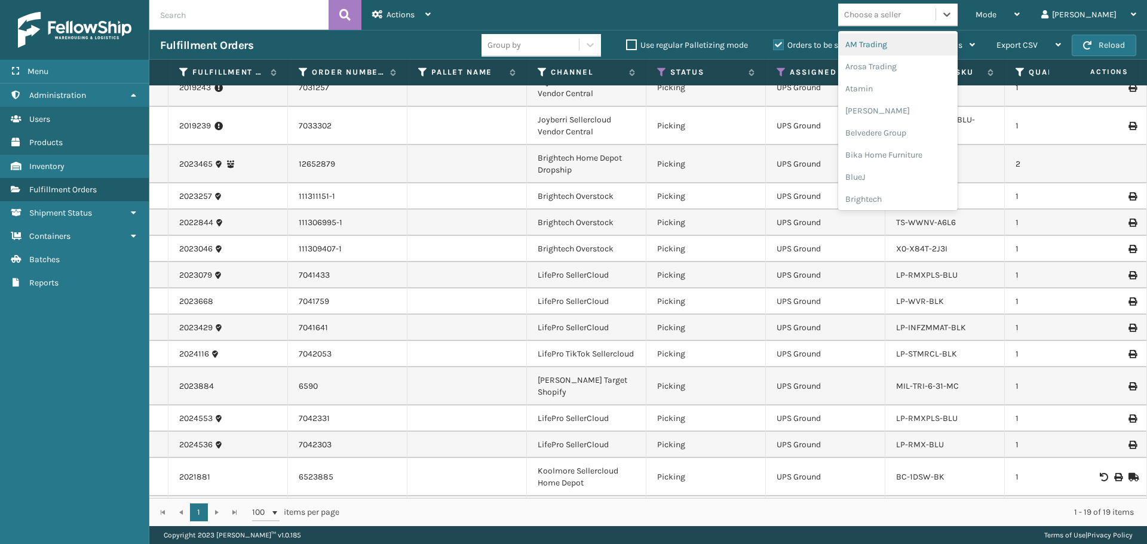
click at [901, 19] on div "Choose a seller" at bounding box center [872, 14] width 57 height 13
click at [944, 198] on div "Brightech" at bounding box center [898, 199] width 120 height 22
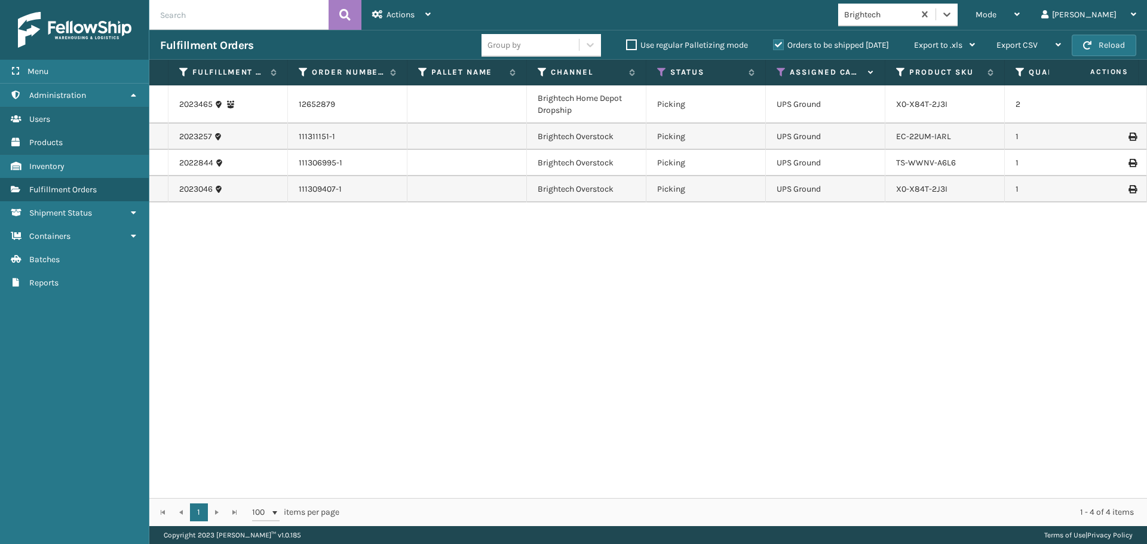
click at [914, 22] on div "Brightech" at bounding box center [876, 15] width 76 height 20
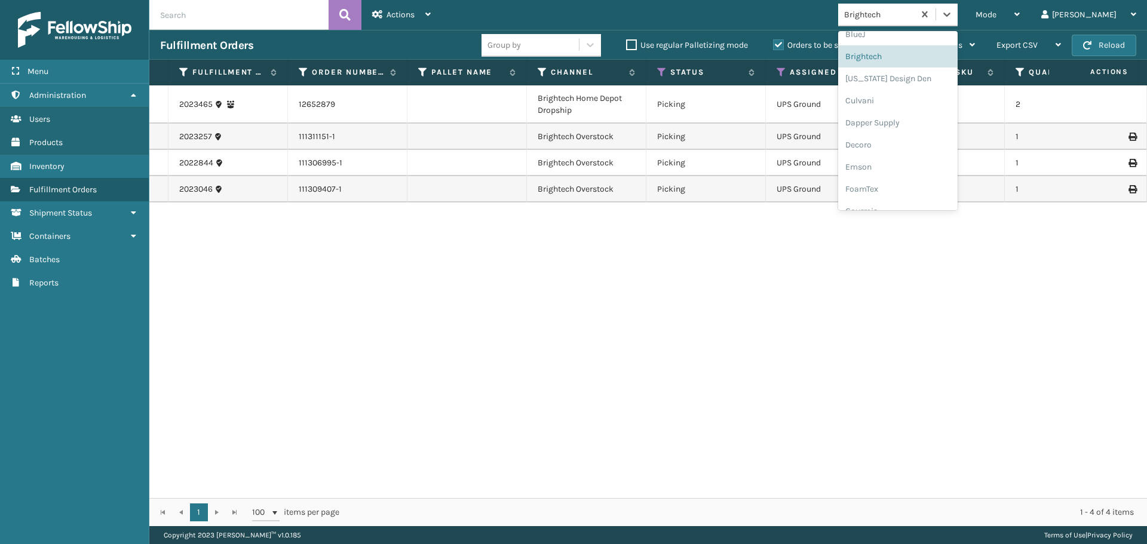
scroll to position [306, 0]
click at [947, 172] on div "LifePro Fitness" at bounding box center [898, 181] width 120 height 22
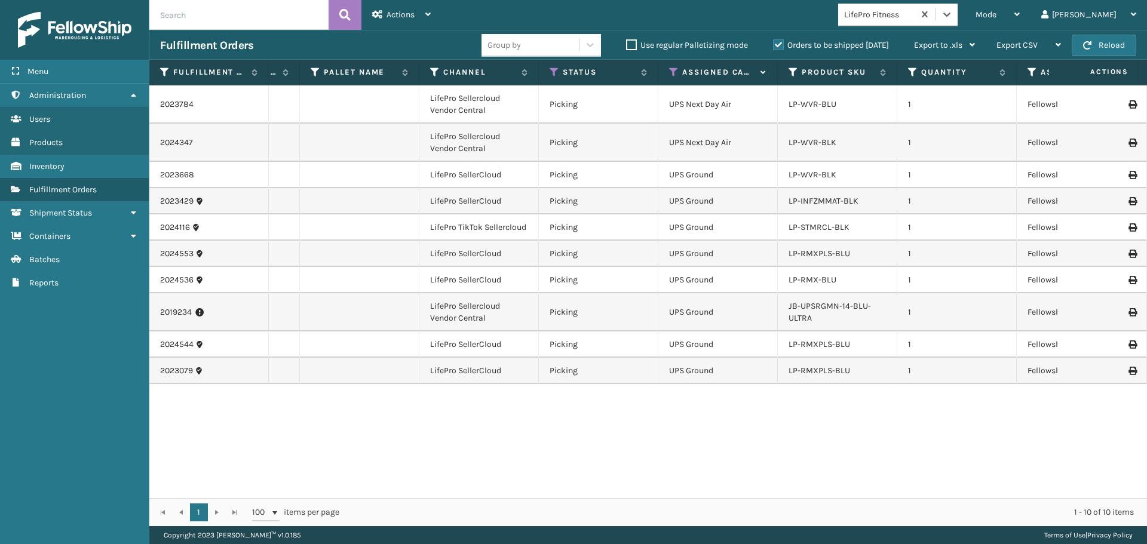
scroll to position [0, 0]
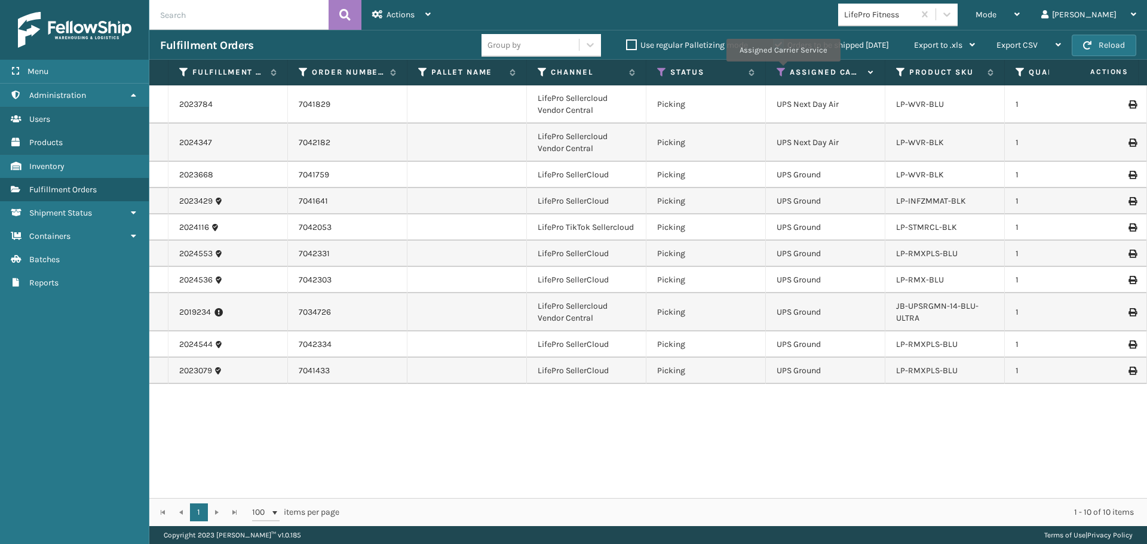
click at [782, 70] on icon at bounding box center [782, 72] width 10 height 11
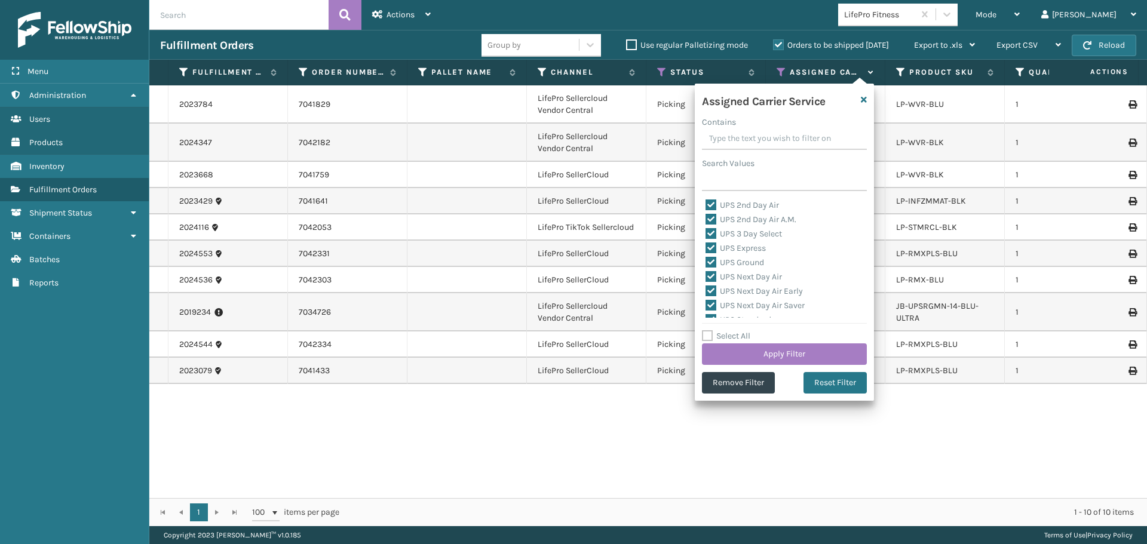
click at [727, 332] on label "Select All" at bounding box center [726, 336] width 48 height 10
click at [727, 330] on input "Select All" at bounding box center [791, 329] width 179 height 1
checkbox input "true"
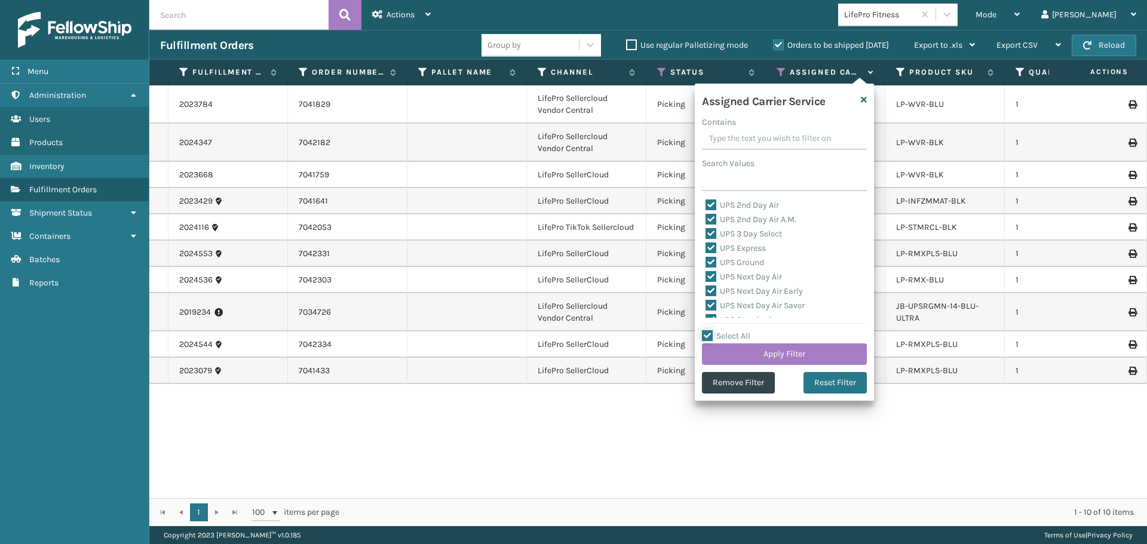
checkbox input "true"
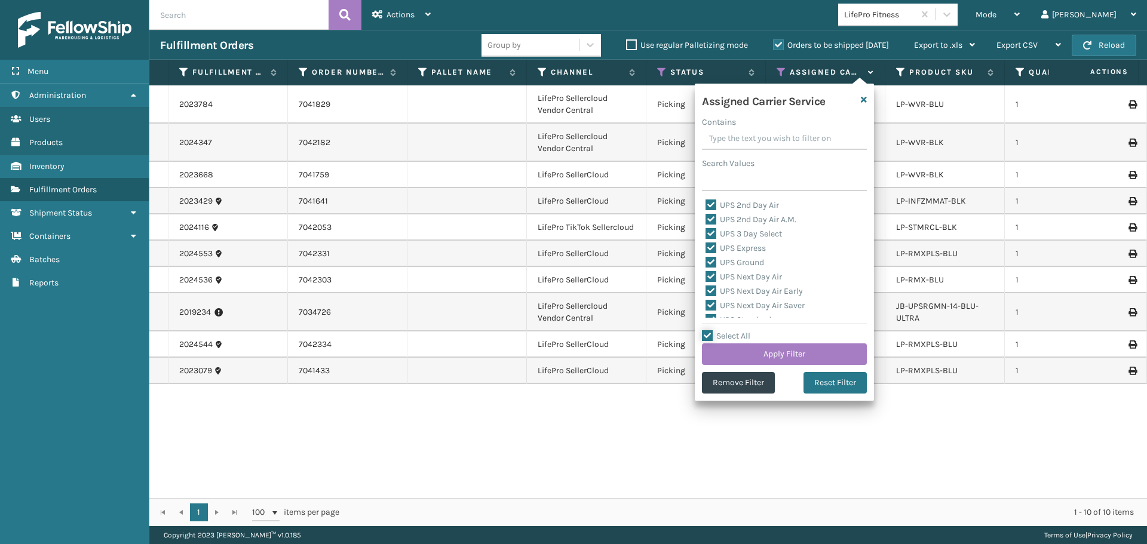
checkbox input "true"
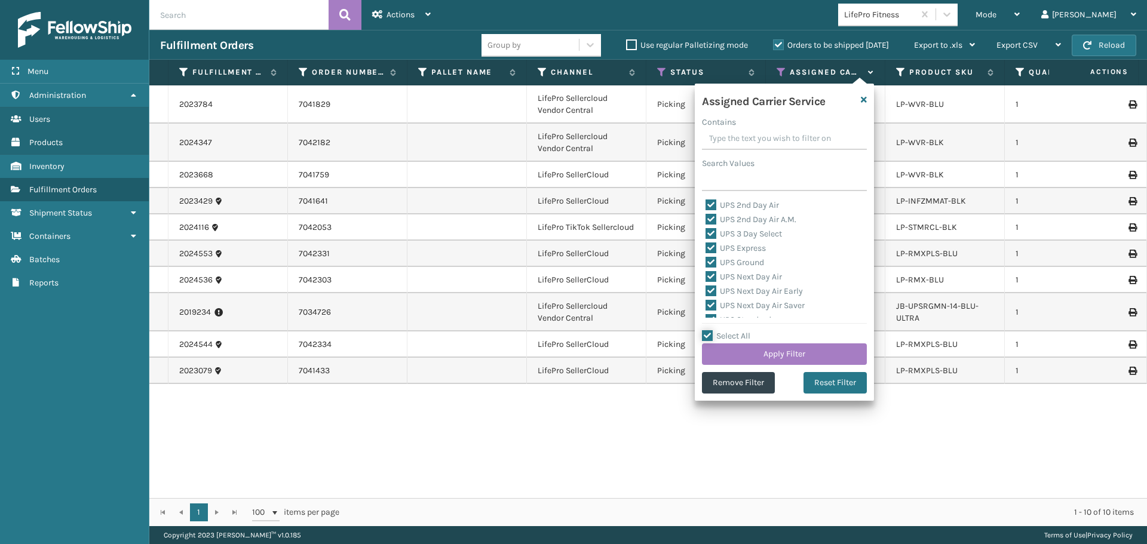
checkbox input "true"
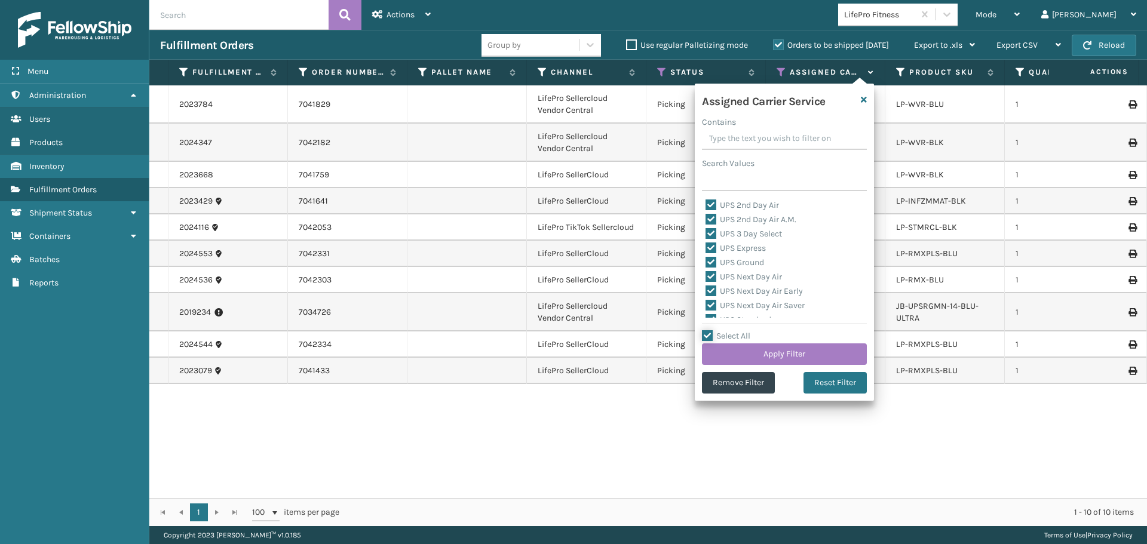
checkbox input "true"
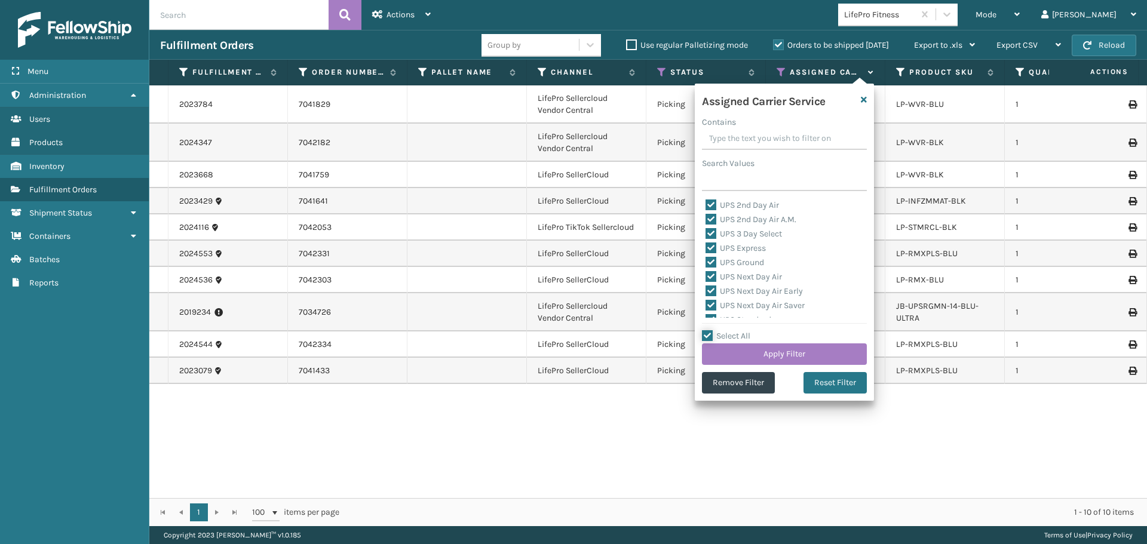
checkbox input "true"
click at [727, 356] on button "Apply Filter" at bounding box center [784, 355] width 165 height 22
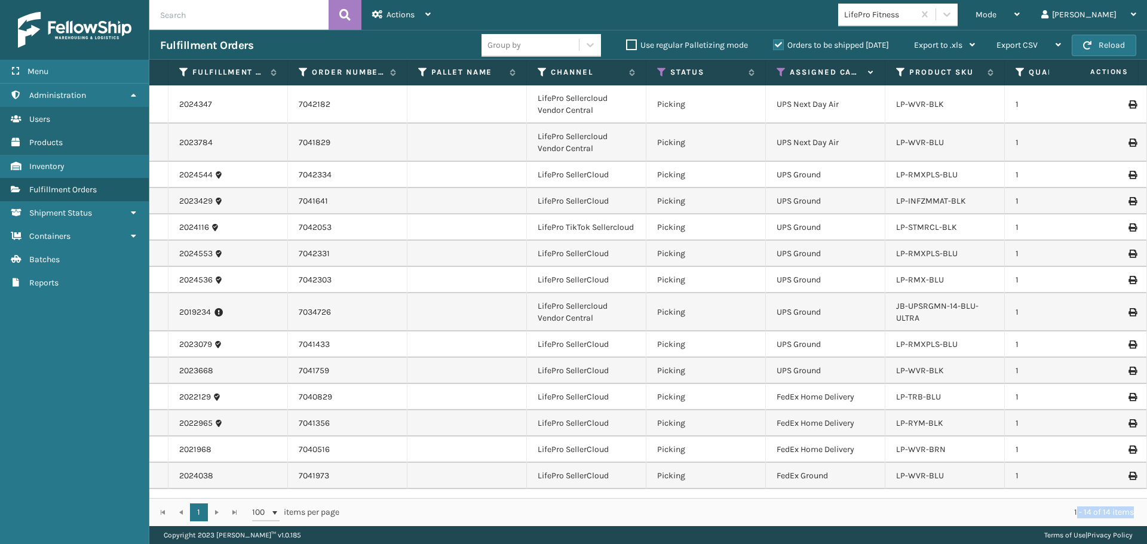
drag, startPoint x: 1082, startPoint y: 510, endPoint x: 1147, endPoint y: 508, distance: 65.2
click at [1147, 509] on div "1 1 100 items per page 1 - 14 of 14 items" at bounding box center [648, 512] width 998 height 28
click at [997, 12] on span "Mode" at bounding box center [986, 15] width 21 height 10
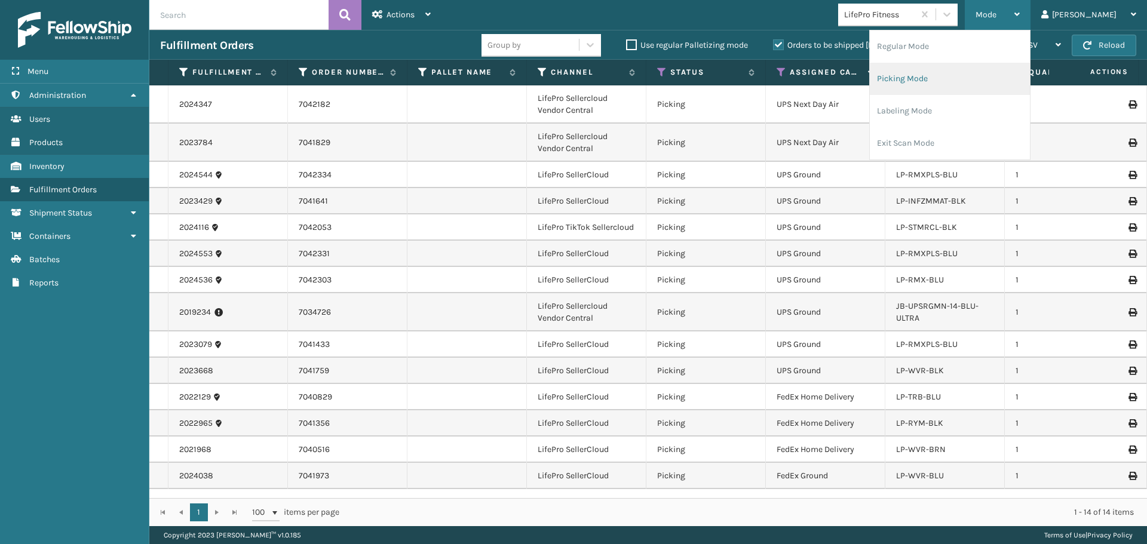
click at [961, 80] on li "Picking Mode" at bounding box center [950, 79] width 160 height 32
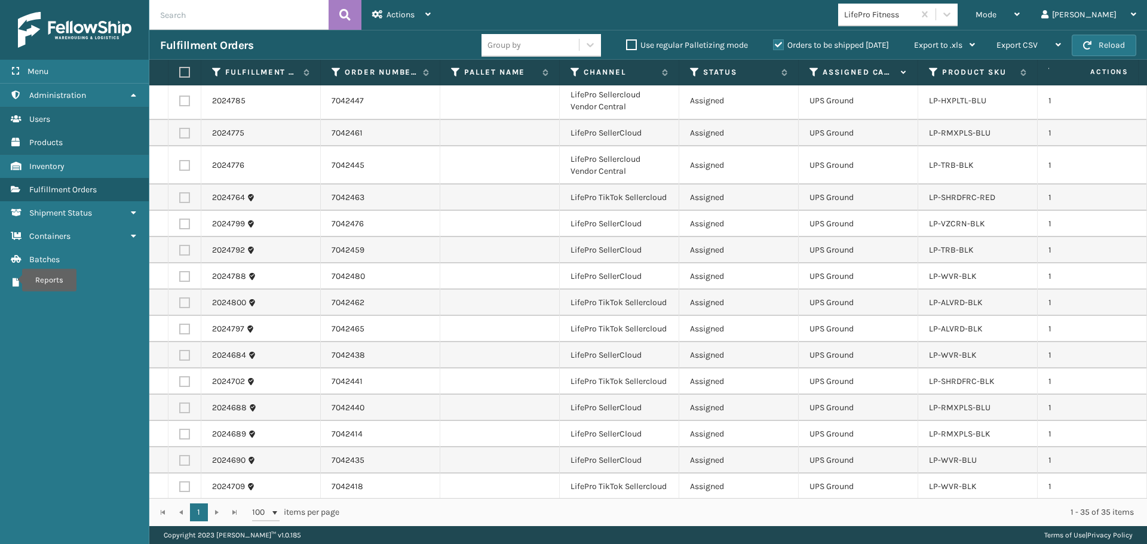
scroll to position [660, 0]
